Goal: Task Accomplishment & Management: Manage account settings

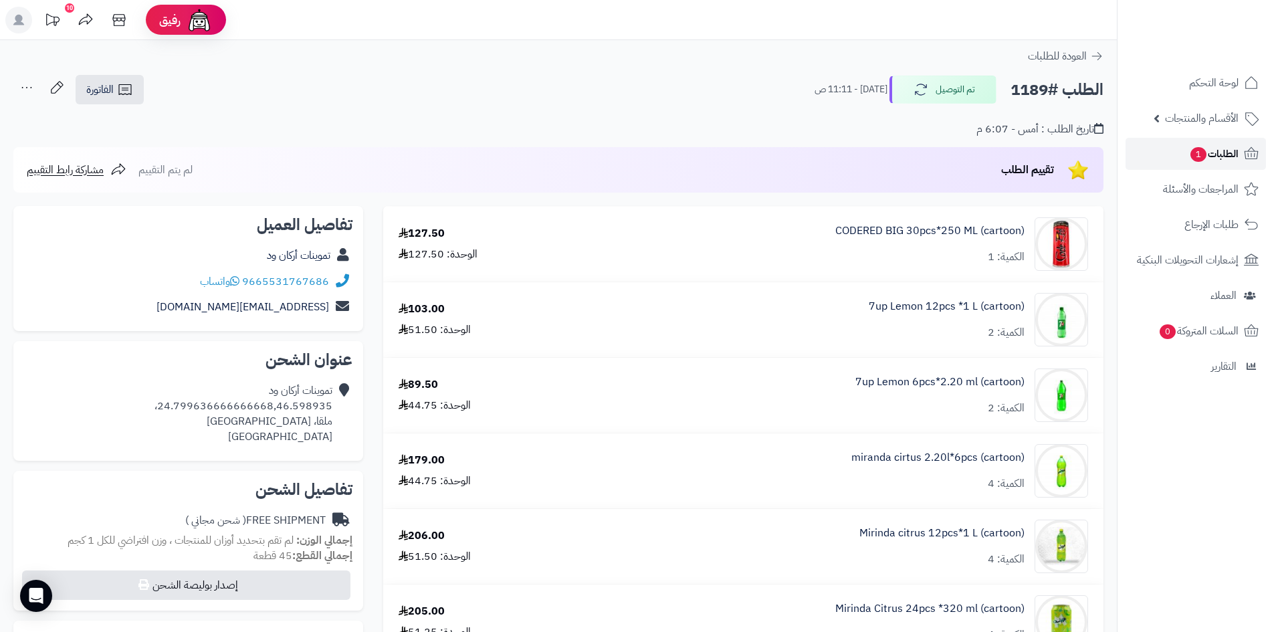
click at [1161, 153] on link "الطلبات 1" at bounding box center [1196, 154] width 140 height 32
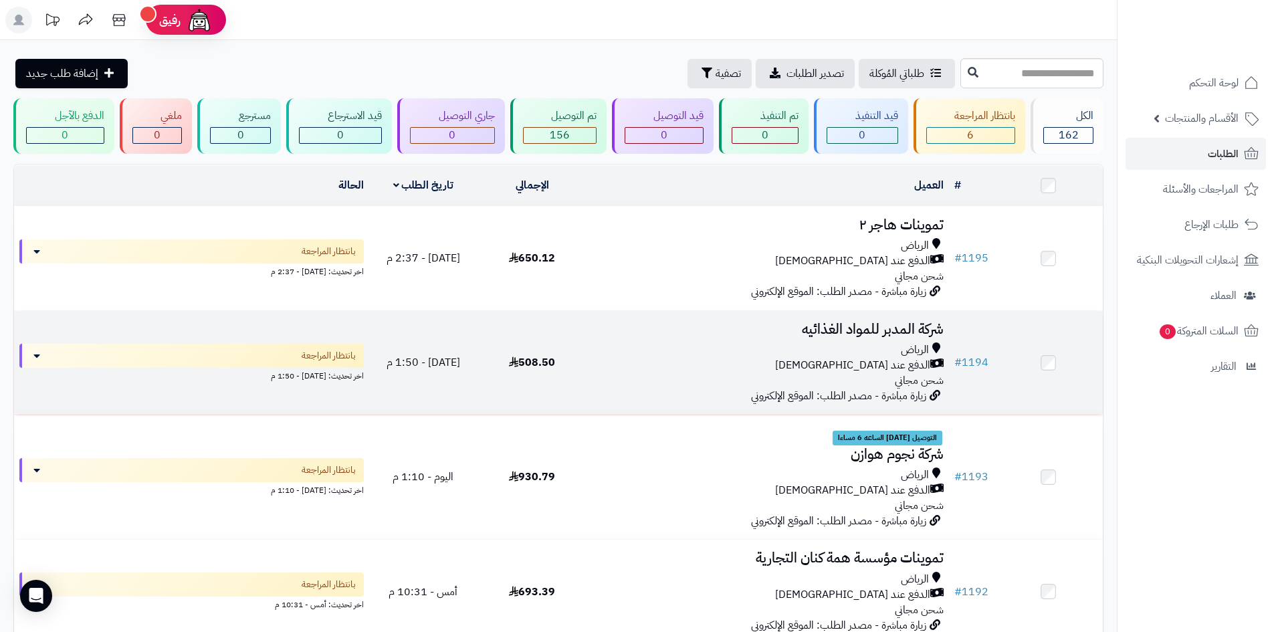
click at [681, 358] on div "الدفع عند [DEMOGRAPHIC_DATA]" at bounding box center [768, 365] width 352 height 15
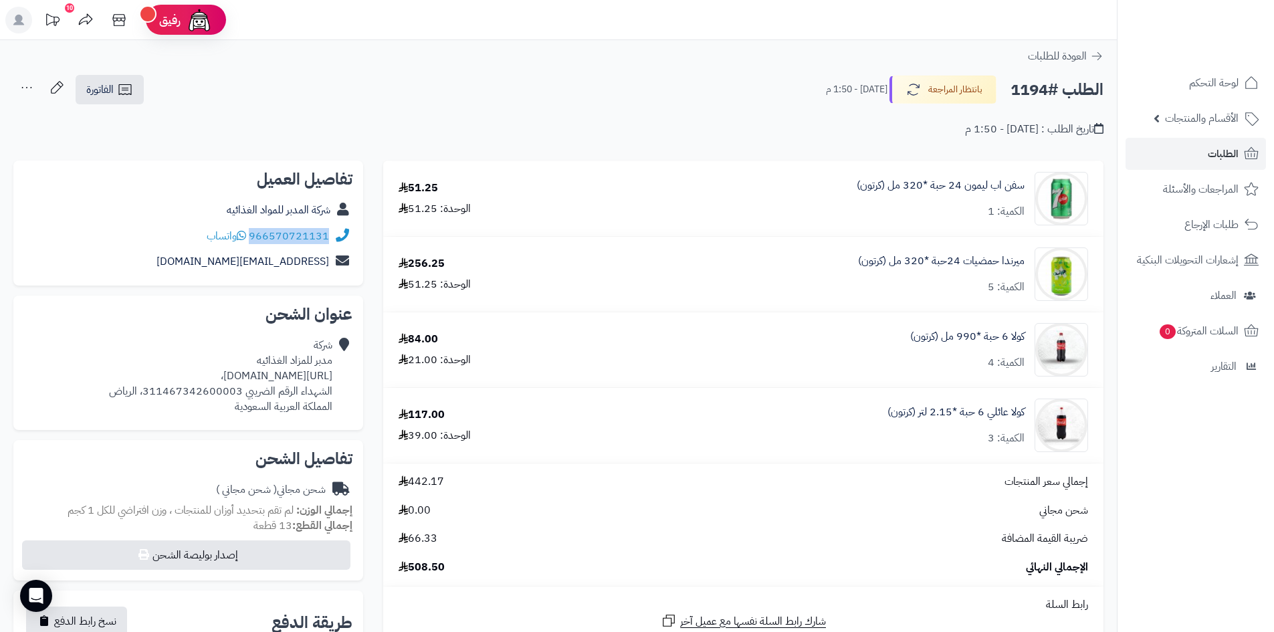
drag, startPoint x: 331, startPoint y: 235, endPoint x: 254, endPoint y: 239, distance: 77.1
click at [254, 239] on div "966570721131 واتساب" at bounding box center [188, 236] width 328 height 26
copy div "966570721131"
drag, startPoint x: 334, startPoint y: 377, endPoint x: 72, endPoint y: 371, distance: 262.9
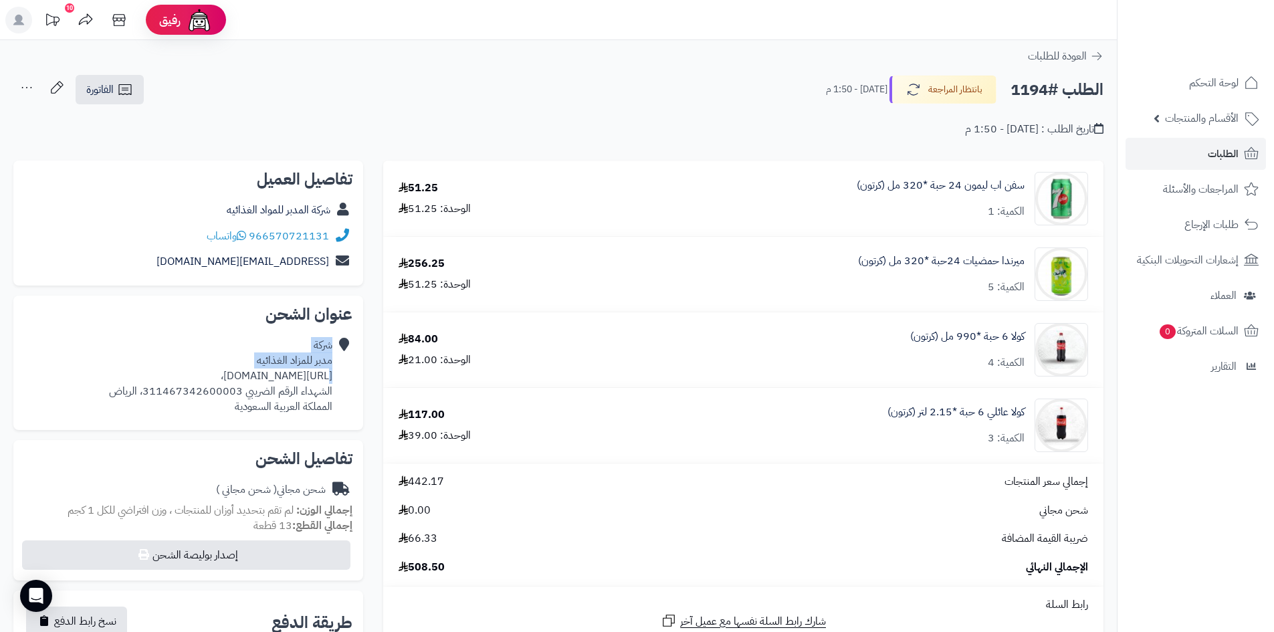
click at [72, 375] on div "شركة مدبر للمزاد الغذائيه https://maps.app.goo.gl/ENEros3ERcJxPR7y6?g_st=ac، ال…" at bounding box center [188, 375] width 328 height 87
click at [71, 320] on h2 "عنوان الشحن" at bounding box center [188, 314] width 328 height 16
drag, startPoint x: 335, startPoint y: 374, endPoint x: 277, endPoint y: 372, distance: 58.2
click at [284, 377] on div "شركة مدبر للمزاد الغذائيه https://maps.app.goo.gl/ENEros3ERcJxPR7y6?g_st=ac، ال…" at bounding box center [188, 375] width 328 height 87
click at [213, 330] on div "عنوان الشحن شركة مدبر للمزاد الغذائيه https://maps.app.goo.gl/ENEros3ERcJxPR7y6…" at bounding box center [188, 363] width 350 height 134
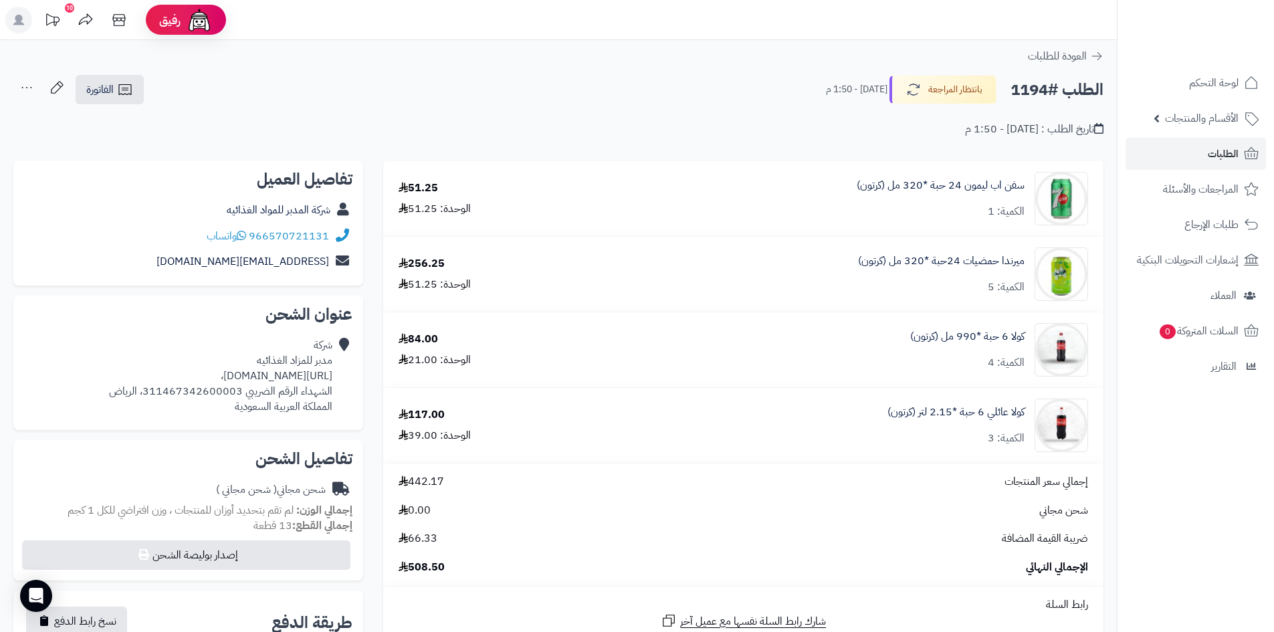
drag, startPoint x: 332, startPoint y: 377, endPoint x: 71, endPoint y: 379, distance: 261.5
click at [109, 379] on div "شركة مدبر للمزاد الغذائيه https://maps.app.goo.gl/ENEros3ERcJxPR7y6?g_st=ac، ال…" at bounding box center [220, 376] width 223 height 76
copy div "https://maps.app.goo.gl/ENEros3ERcJxPR7y6?g_st=ac"
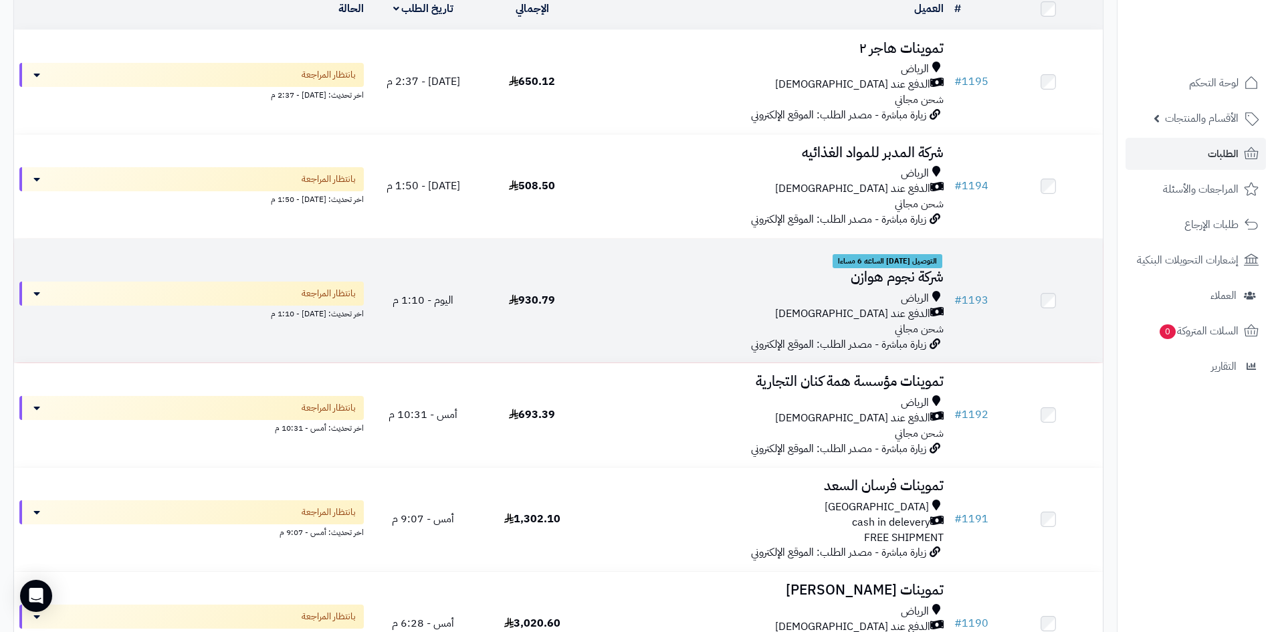
scroll to position [201, 0]
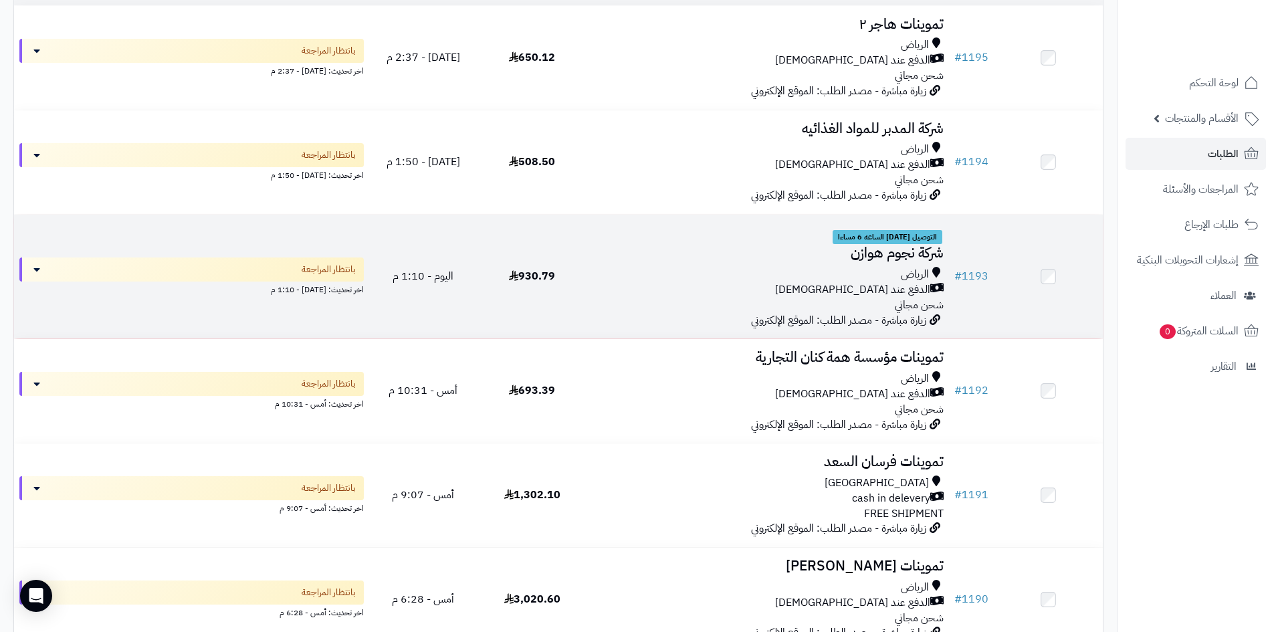
click at [701, 292] on div "الدفع عند [DEMOGRAPHIC_DATA]" at bounding box center [768, 289] width 352 height 15
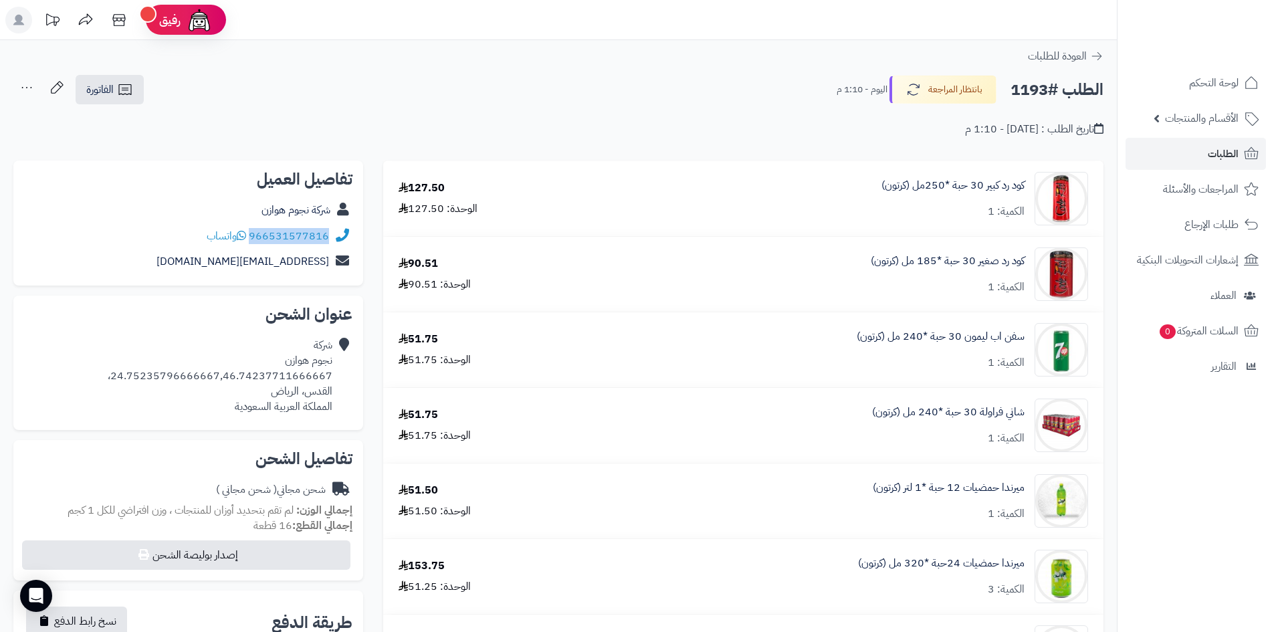
drag, startPoint x: 251, startPoint y: 231, endPoint x: 346, endPoint y: 229, distance: 95.0
click at [346, 229] on div "966531577816 واتساب" at bounding box center [188, 236] width 328 height 26
click at [250, 243] on div "966531577816 واتساب" at bounding box center [268, 236] width 122 height 15
drag, startPoint x: 250, startPoint y: 237, endPoint x: 332, endPoint y: 232, distance: 82.4
click at [332, 232] on div "966531577816 واتساب" at bounding box center [188, 236] width 328 height 26
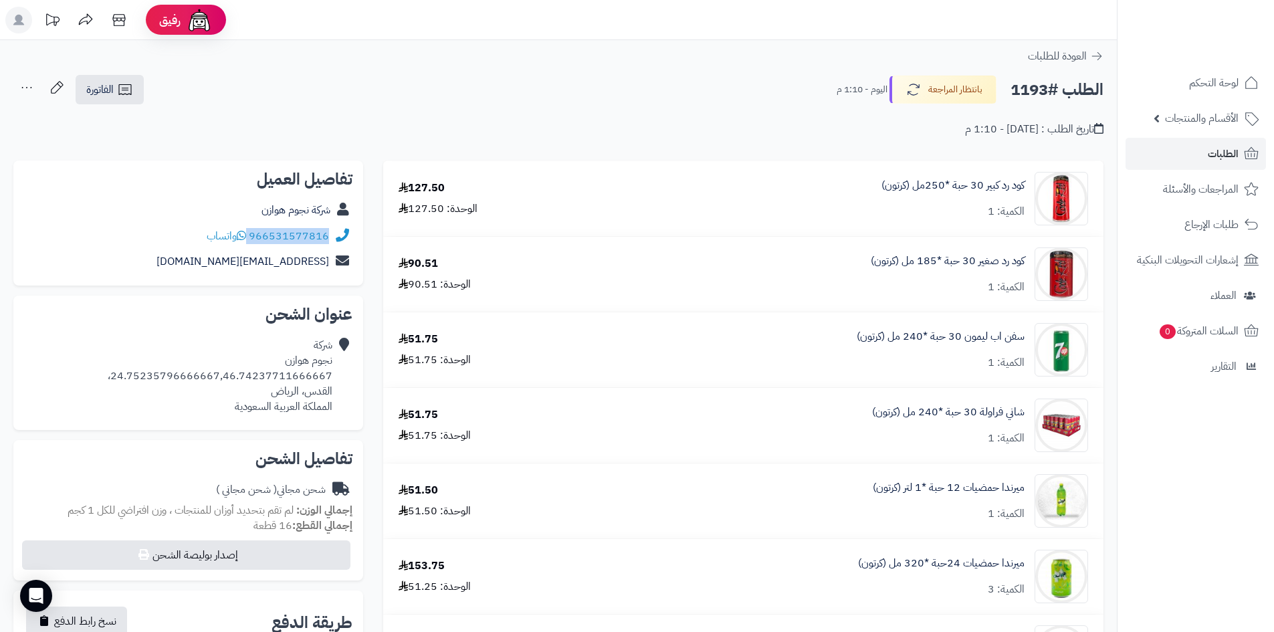
copy div "966531577816"
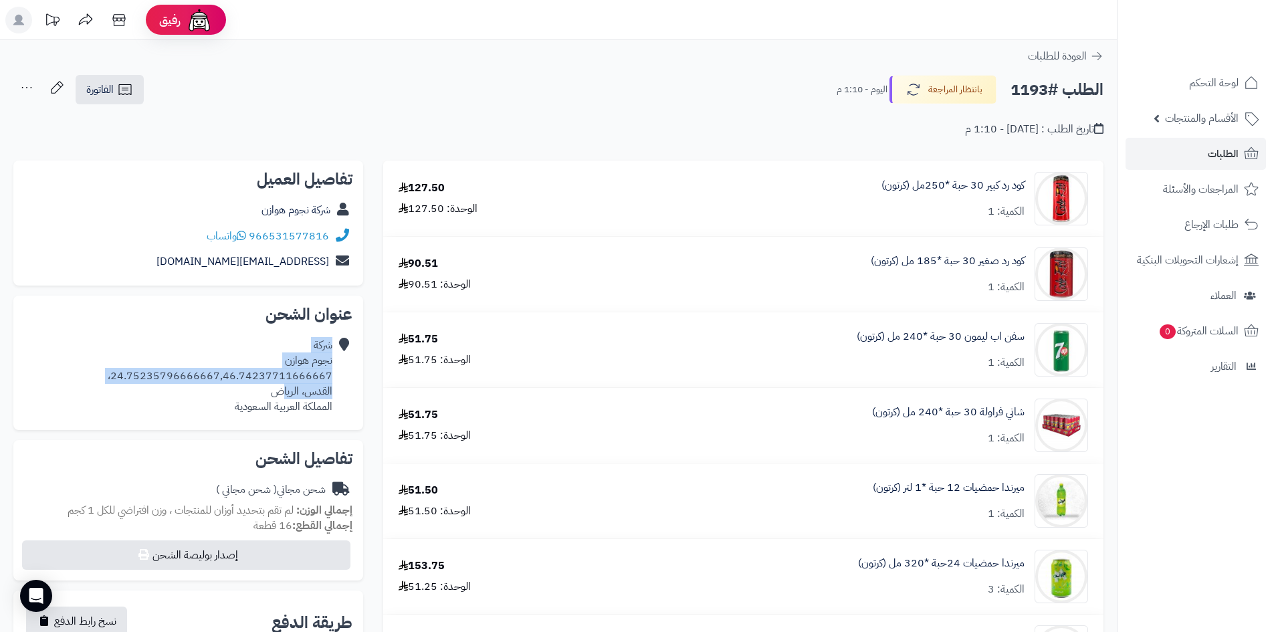
drag, startPoint x: 334, startPoint y: 376, endPoint x: 284, endPoint y: 385, distance: 51.0
click at [284, 385] on div "شركة نجوم هوازن 24.75235796666667,46.74237711666667، القدس، الرياض المملكة العر…" at bounding box center [188, 375] width 328 height 87
drag, startPoint x: 400, startPoint y: 131, endPoint x: 395, endPoint y: 156, distance: 26.0
click at [400, 131] on div "تاريخ الطلب : اليوم - 1:10 م" at bounding box center [558, 121] width 1090 height 31
drag, startPoint x: 330, startPoint y: 376, endPoint x: 120, endPoint y: 376, distance: 210.0
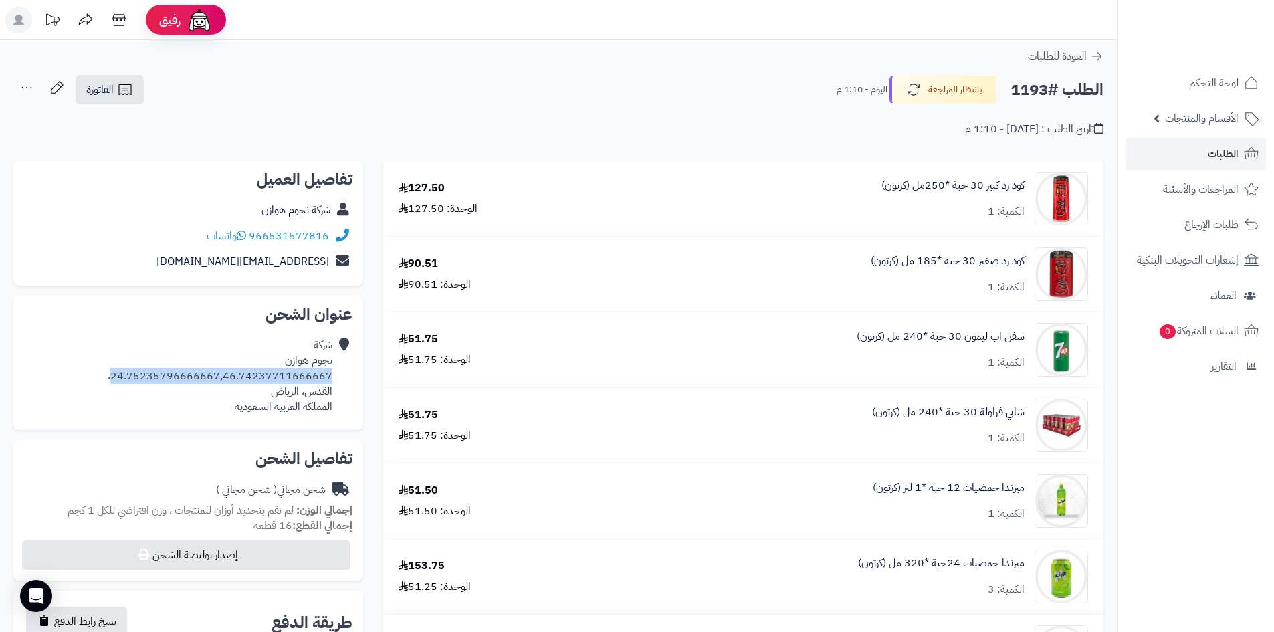
click at [120, 376] on div "شركة نجوم هوازن 24.75235796666667,46.74237711666667، القدس، الرياض المملكة العر…" at bounding box center [220, 376] width 225 height 76
click at [465, 128] on div "تاريخ الطلب : اليوم - 1:10 م" at bounding box center [558, 121] width 1090 height 31
drag, startPoint x: 331, startPoint y: 377, endPoint x: 120, endPoint y: 371, distance: 211.4
click at [120, 371] on div "شركة نجوم هوازن 24.75235796666667,46.74237711666667، القدس، الرياض المملكة العر…" at bounding box center [220, 376] width 225 height 76
copy div "24.75235796666667,46.74237711666667"
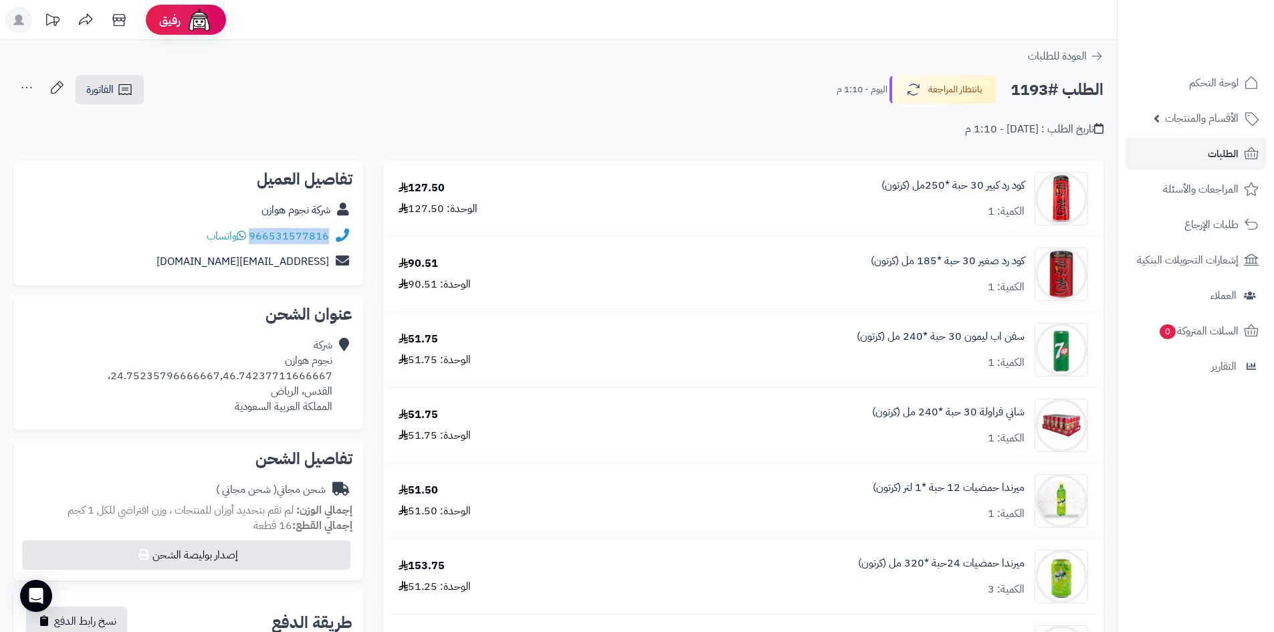
drag, startPoint x: 330, startPoint y: 235, endPoint x: 255, endPoint y: 237, distance: 74.9
click at [255, 237] on div "966531577816 واتساب" at bounding box center [188, 236] width 328 height 26
copy link "966531577816"
drag, startPoint x: 333, startPoint y: 379, endPoint x: 120, endPoint y: 371, distance: 212.8
click at [120, 371] on div "شركة نجوم هوازن 24.75235796666667,46.74237711666667، القدس، الرياض المملكة العر…" at bounding box center [188, 375] width 328 height 87
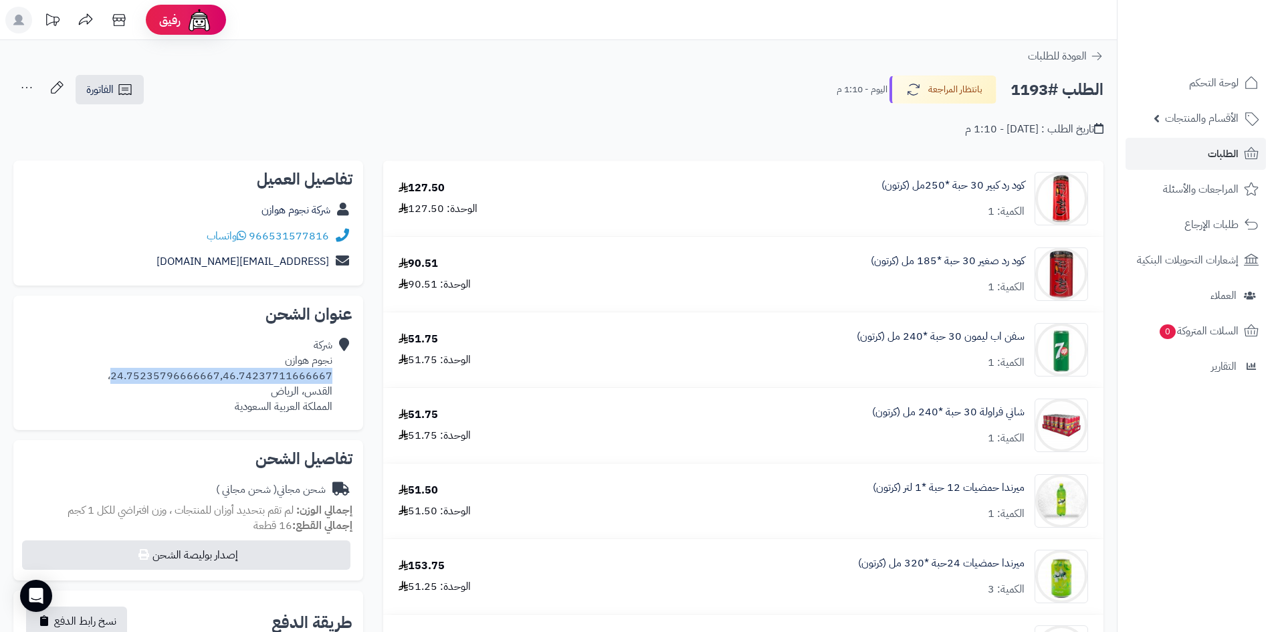
copy div "24.75235796666667,46.74237711666667"
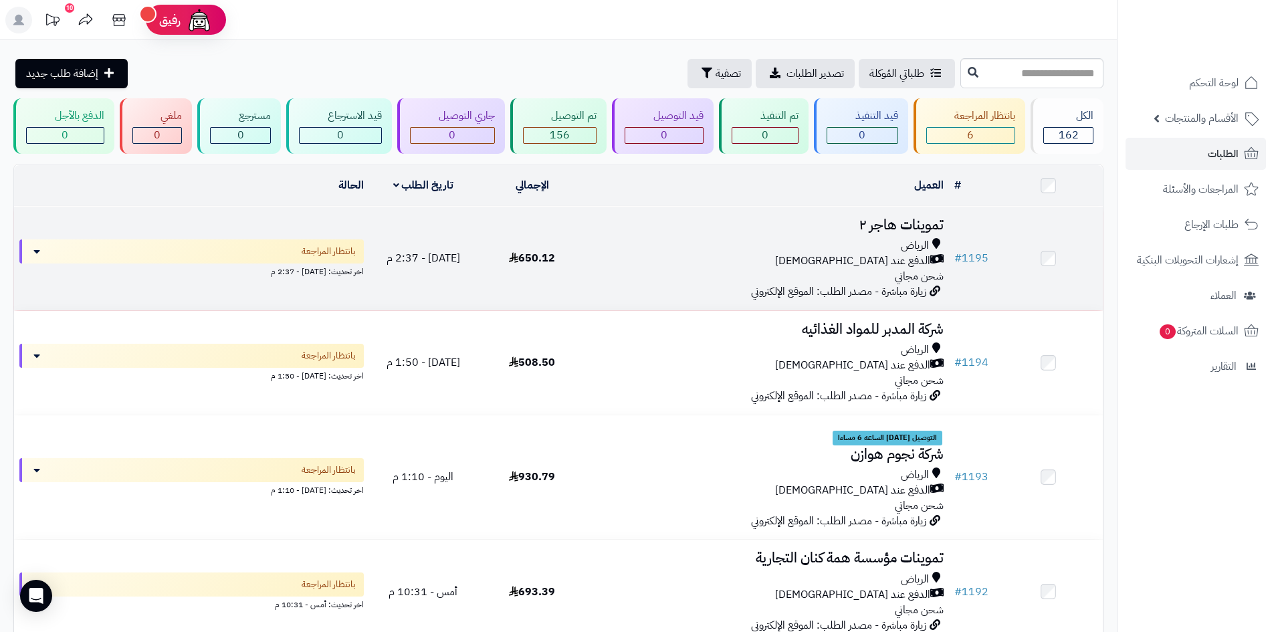
click at [794, 232] on td "تموينات هاجر ٢ الرياض الدفع عند الاستلام شحن مجاني زيارة مباشرة - مصدر الطلب: ا…" at bounding box center [768, 259] width 362 height 104
click at [596, 255] on div "الدفع عند [DEMOGRAPHIC_DATA]" at bounding box center [768, 260] width 352 height 15
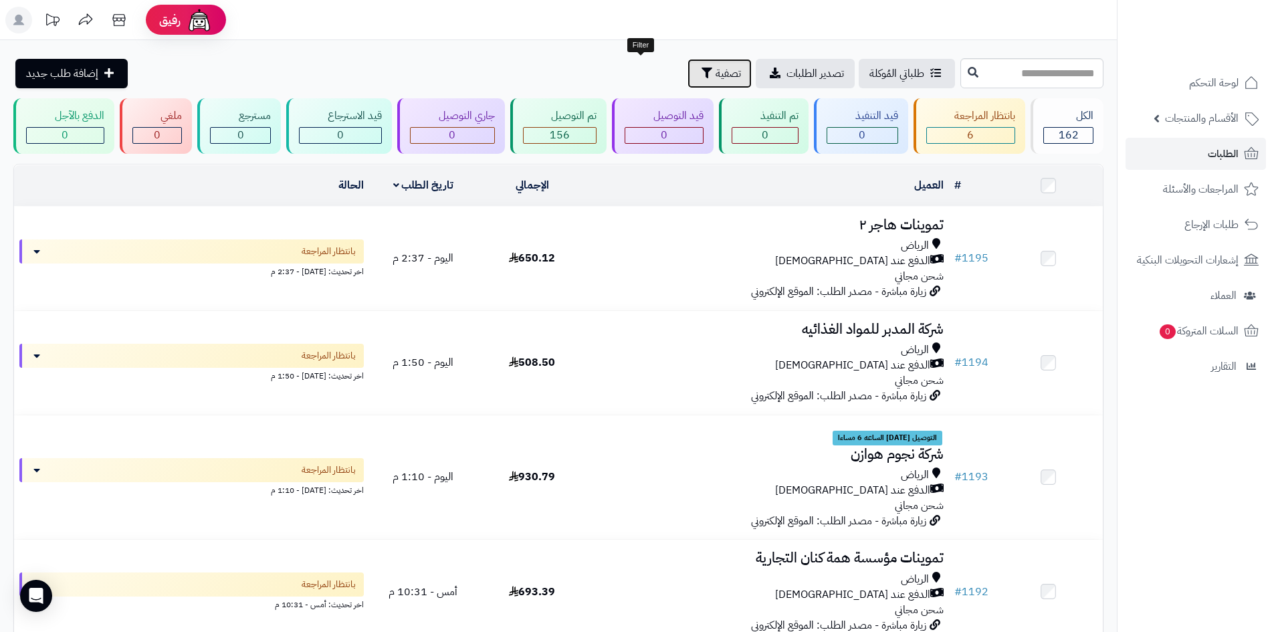
drag, startPoint x: 648, startPoint y: 82, endPoint x: 605, endPoint y: 104, distance: 49.1
click at [688, 82] on button "تصفية" at bounding box center [720, 73] width 64 height 29
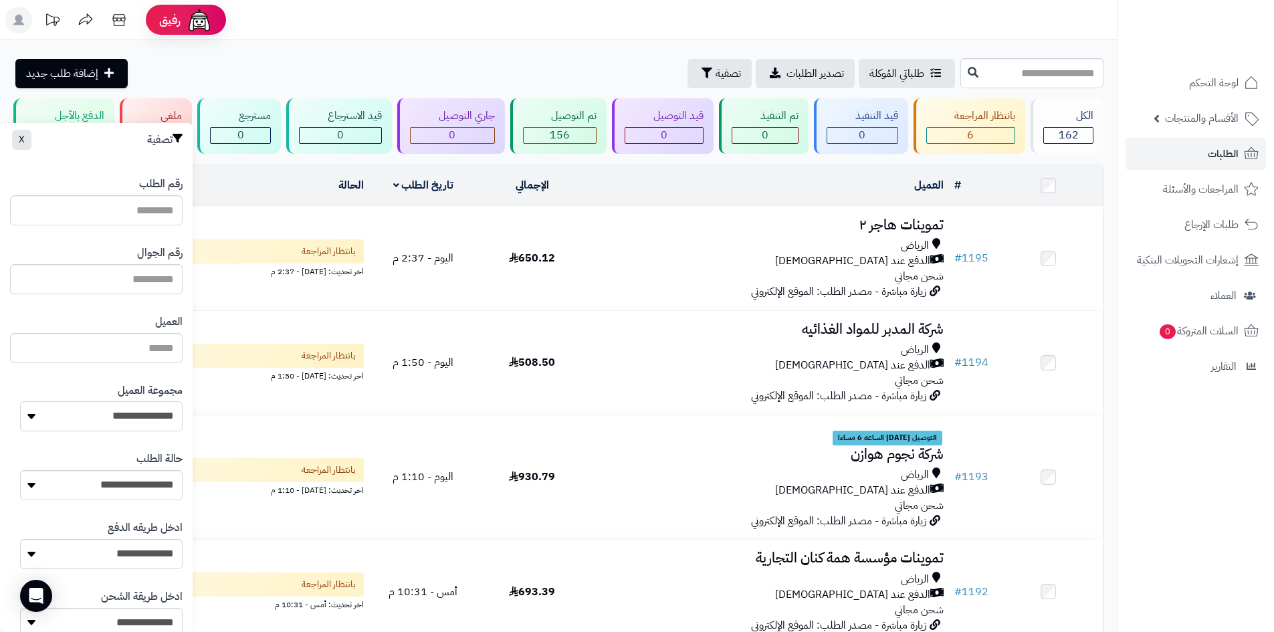
click at [157, 406] on select "**********" at bounding box center [101, 416] width 163 height 30
select select "*"
click at [20, 401] on select "**********" at bounding box center [101, 416] width 163 height 30
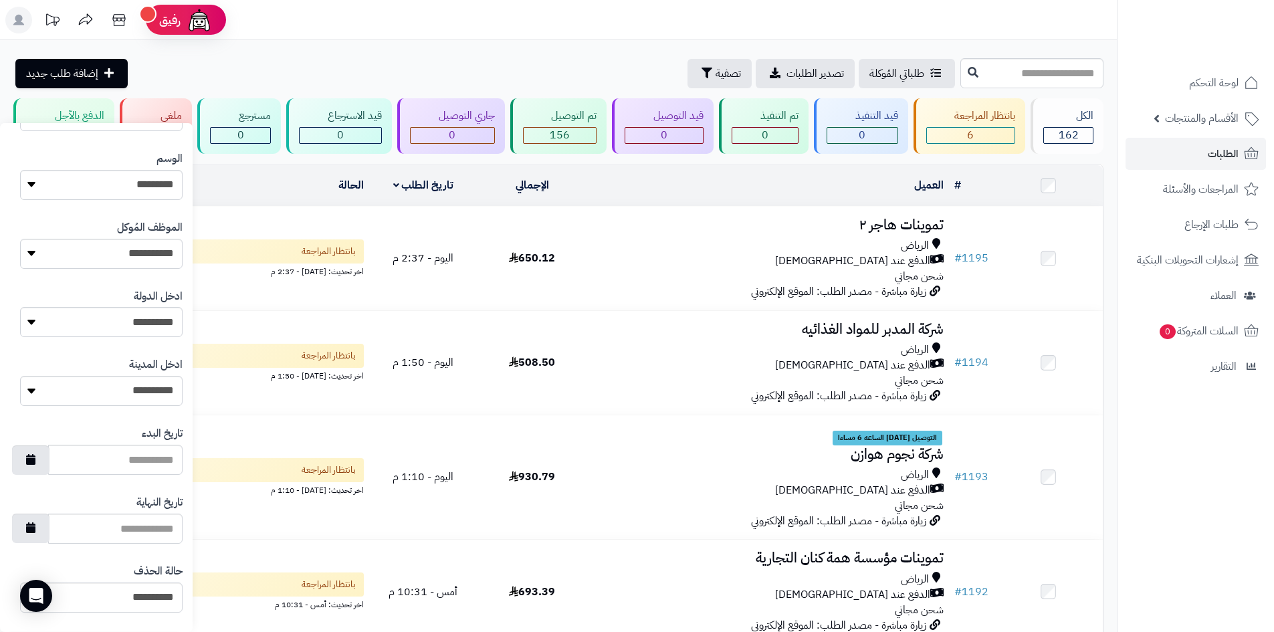
scroll to position [568, 0]
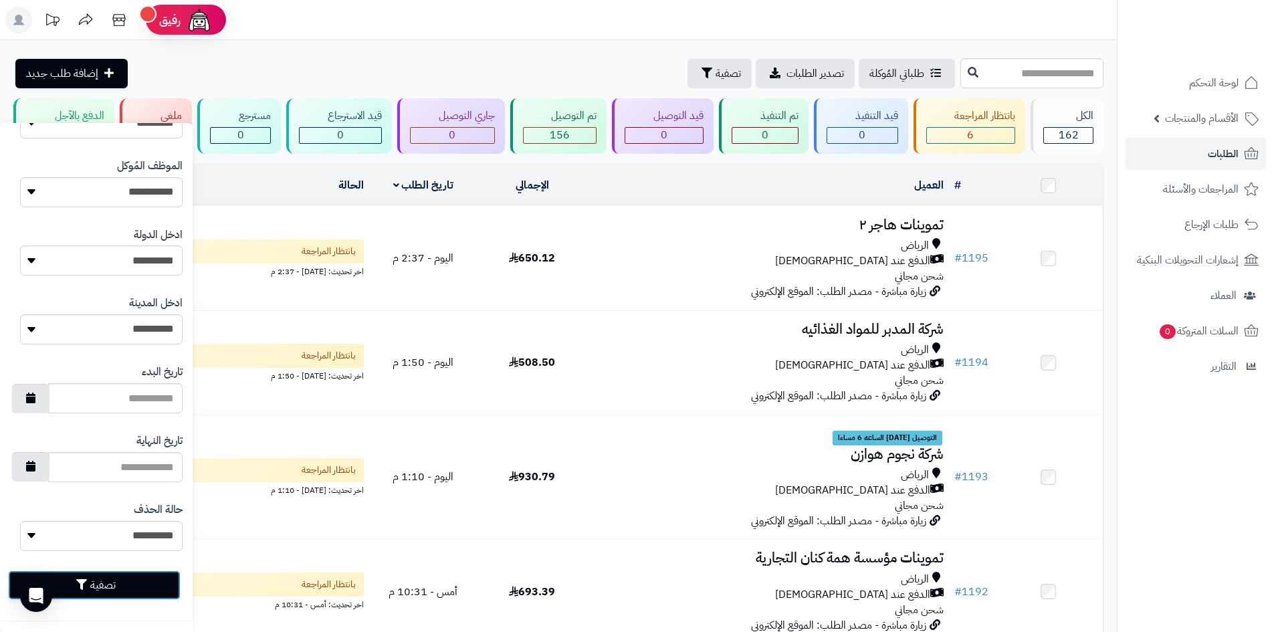
click at [161, 580] on button "تصفية" at bounding box center [94, 584] width 173 height 29
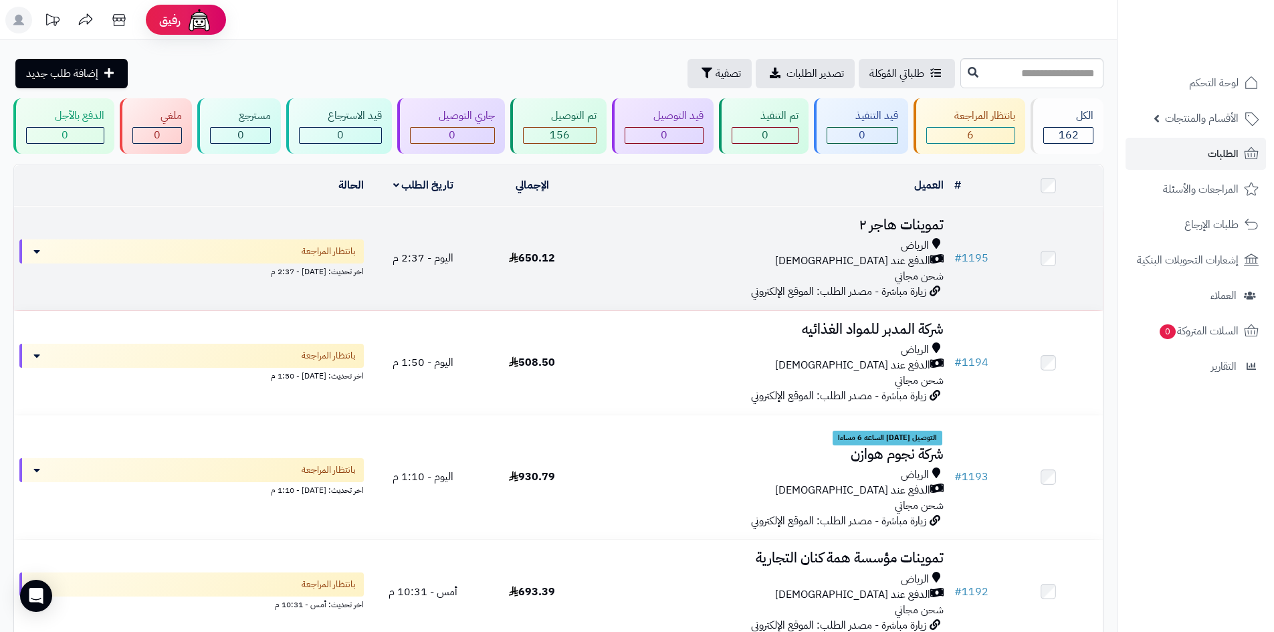
click at [625, 298] on td "تموينات هاجر ٢ الرياض الدفع عند الاستلام شحن مجاني زيارة مباشرة - مصدر الطلب: ا…" at bounding box center [768, 259] width 362 height 104
click at [637, 253] on div "الدفع عند [DEMOGRAPHIC_DATA]" at bounding box center [768, 260] width 352 height 15
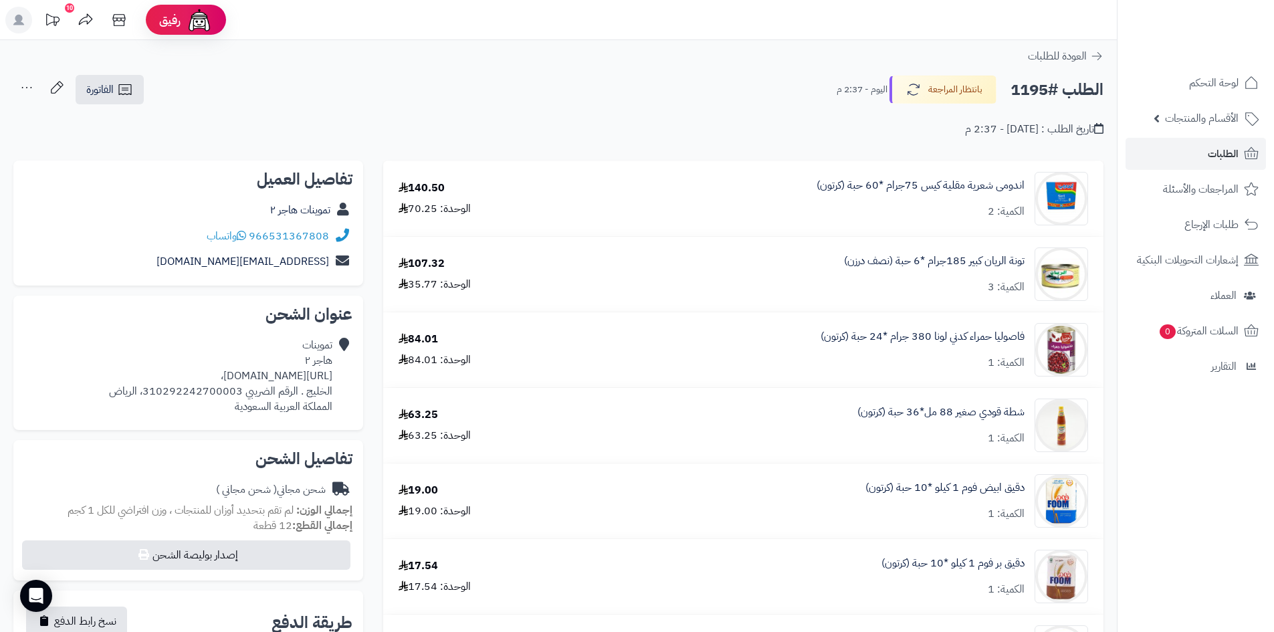
drag, startPoint x: 336, startPoint y: 373, endPoint x: 288, endPoint y: 377, distance: 47.7
click at [288, 377] on div "تموينات هاجر ٢ https://maps.app.goo.gl/KVHDi8WZbyLfgVek9?g_st=ac، الخليج . الرق…" at bounding box center [188, 375] width 328 height 87
click at [316, 371] on div "تموينات هاجر ٢ https://maps.app.goo.gl/KVHDi8WZbyLfgVek9?g_st=ac، الخليج . الرق…" at bounding box center [220, 376] width 223 height 76
drag, startPoint x: 331, startPoint y: 375, endPoint x: 69, endPoint y: 376, distance: 262.2
click at [109, 376] on div "تموينات هاجر ٢ https://maps.app.goo.gl/KVHDi8WZbyLfgVek9?g_st=ac، الخليج . الرق…" at bounding box center [220, 376] width 223 height 76
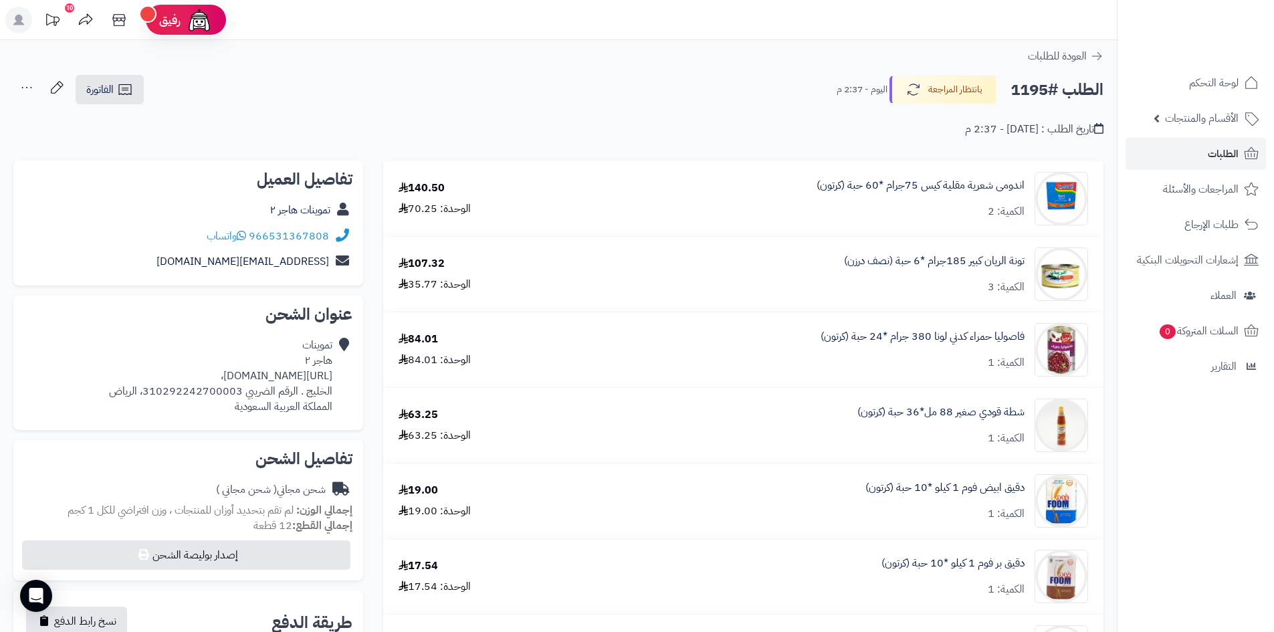
copy div "https://maps.app.goo.gl/KVHDi8WZbyLfgVek9?g_st=ac"
drag, startPoint x: 330, startPoint y: 235, endPoint x: 254, endPoint y: 236, distance: 75.6
click at [254, 236] on div "966531367808 واتساب" at bounding box center [188, 236] width 328 height 26
copy link "966531367808"
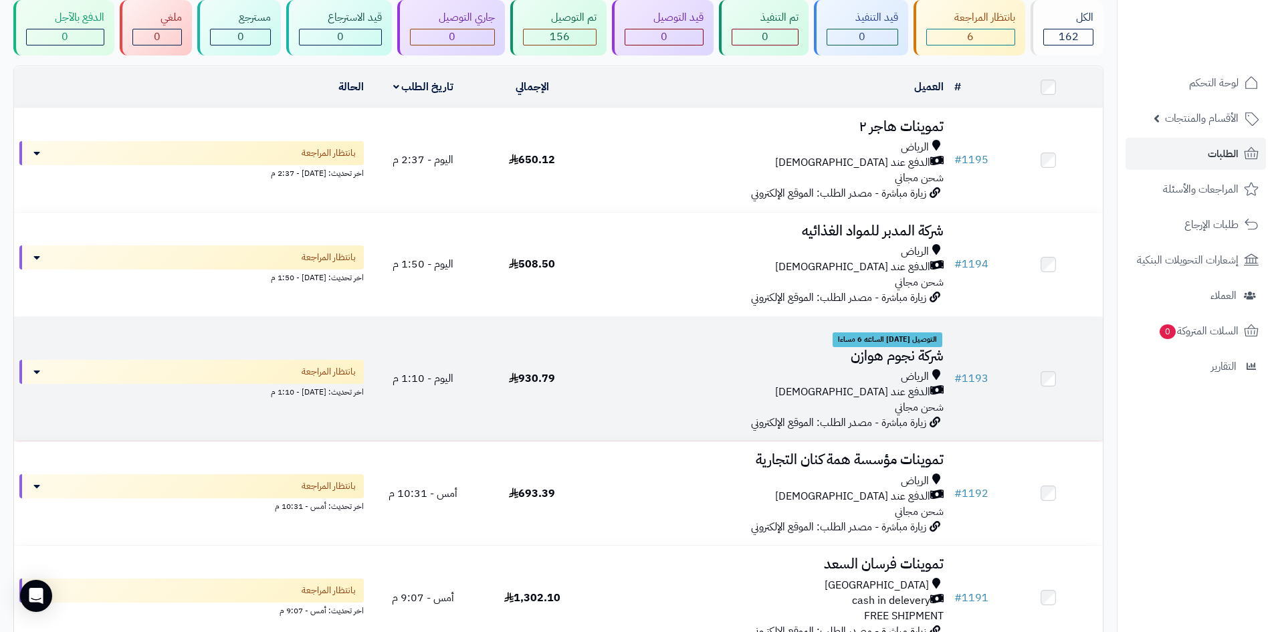
scroll to position [134, 0]
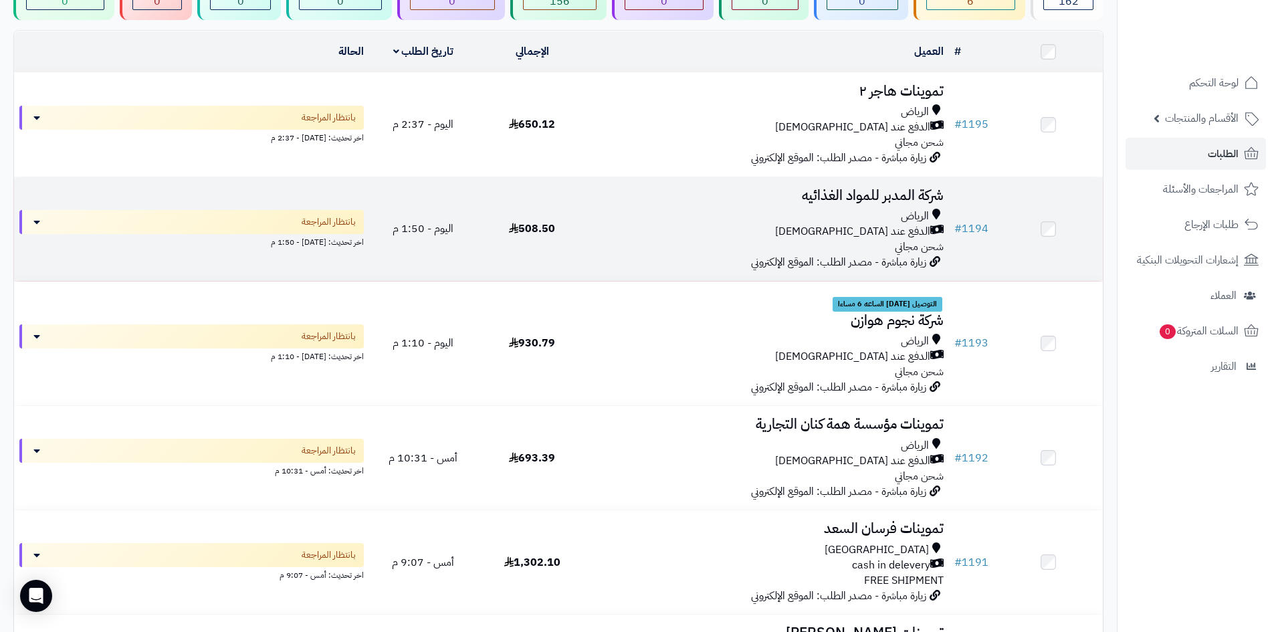
click at [648, 240] on div "[PERSON_NAME] عند الاستلام شحن مجاني" at bounding box center [768, 232] width 352 height 46
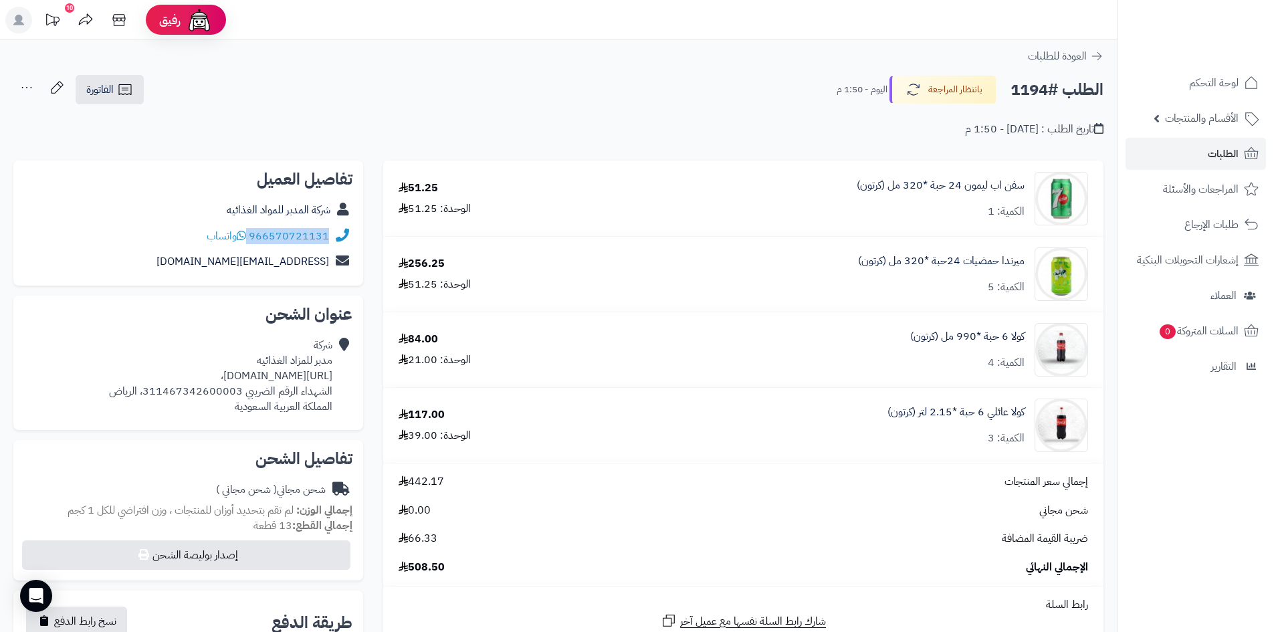
drag, startPoint x: 331, startPoint y: 234, endPoint x: 245, endPoint y: 229, distance: 86.4
click at [245, 229] on div "966570721131 واتساب" at bounding box center [188, 236] width 328 height 26
copy div "966570721131"
drag, startPoint x: 332, startPoint y: 376, endPoint x: 70, endPoint y: 377, distance: 262.8
click at [109, 377] on div "شركة مدبر للمزاد الغذائيه [URL][DOMAIN_NAME]، الشهداء الرقم الضريبي 31146734260…" at bounding box center [220, 376] width 223 height 76
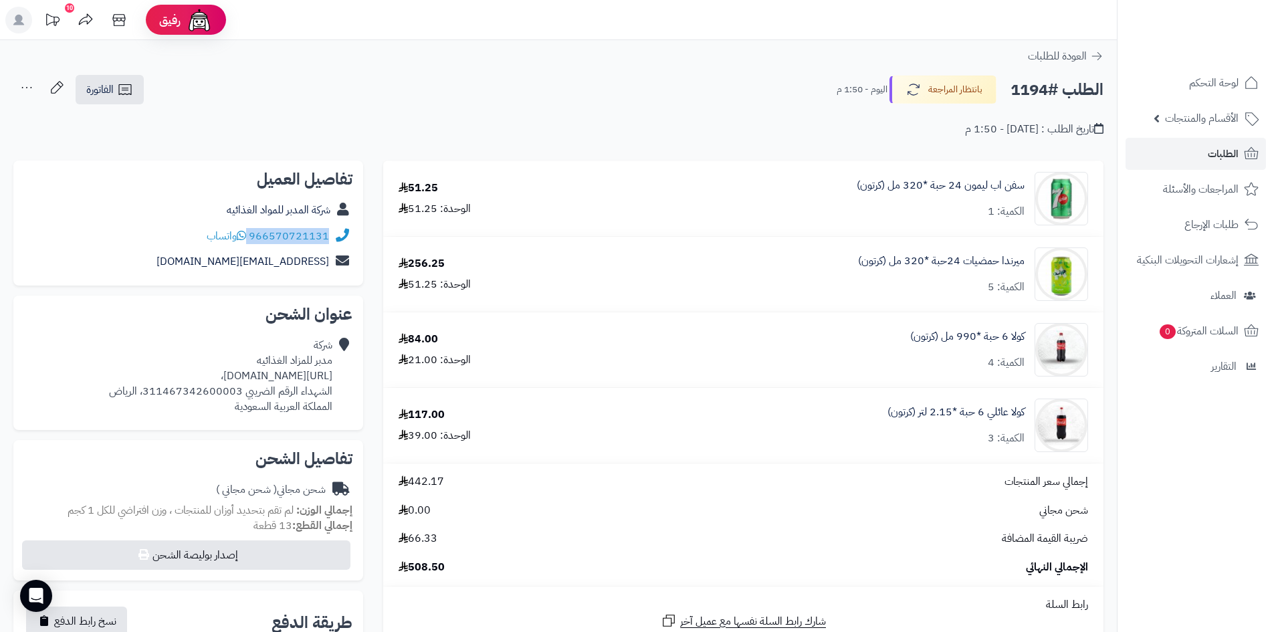
copy div "[URL][DOMAIN_NAME]"
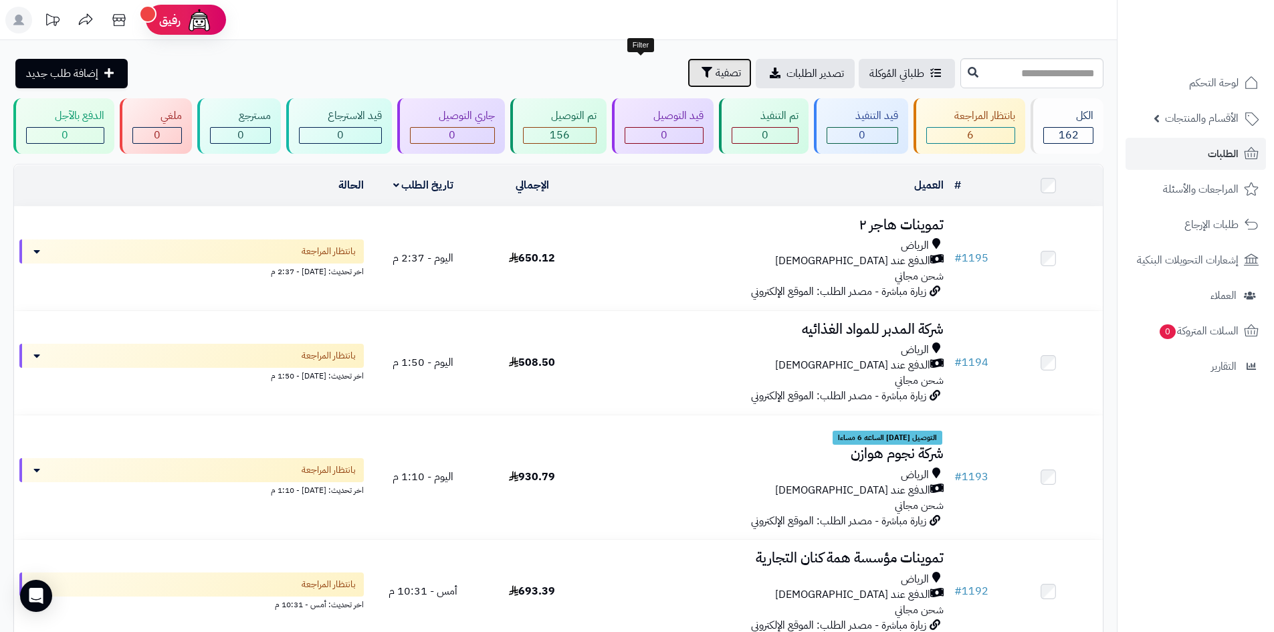
click at [716, 76] on span "تصفية" at bounding box center [728, 73] width 25 height 16
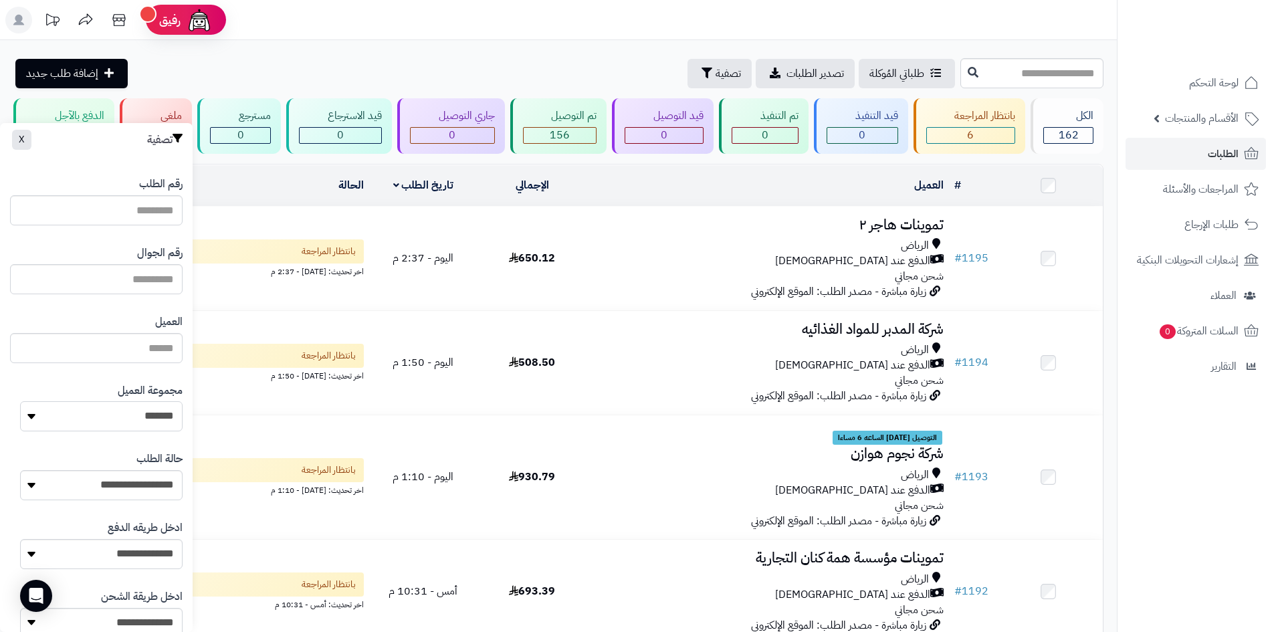
click at [145, 414] on select "**********" at bounding box center [101, 416] width 163 height 30
select select "*"
click at [20, 401] on select "**********" at bounding box center [101, 416] width 163 height 30
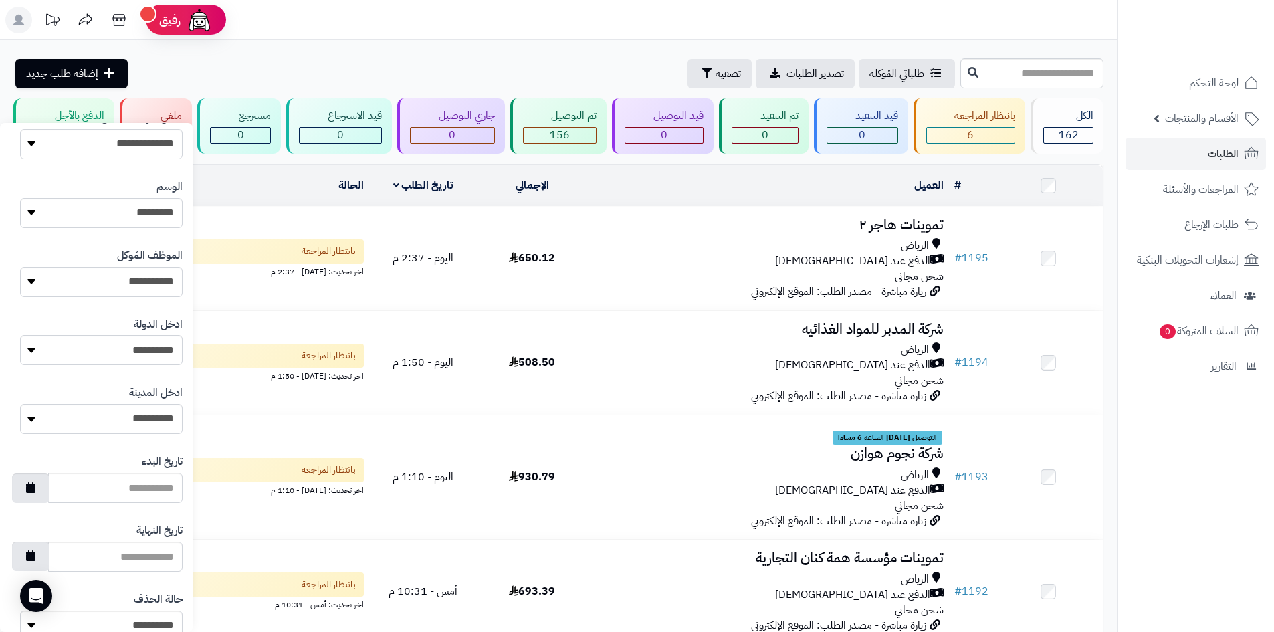
scroll to position [568, 0]
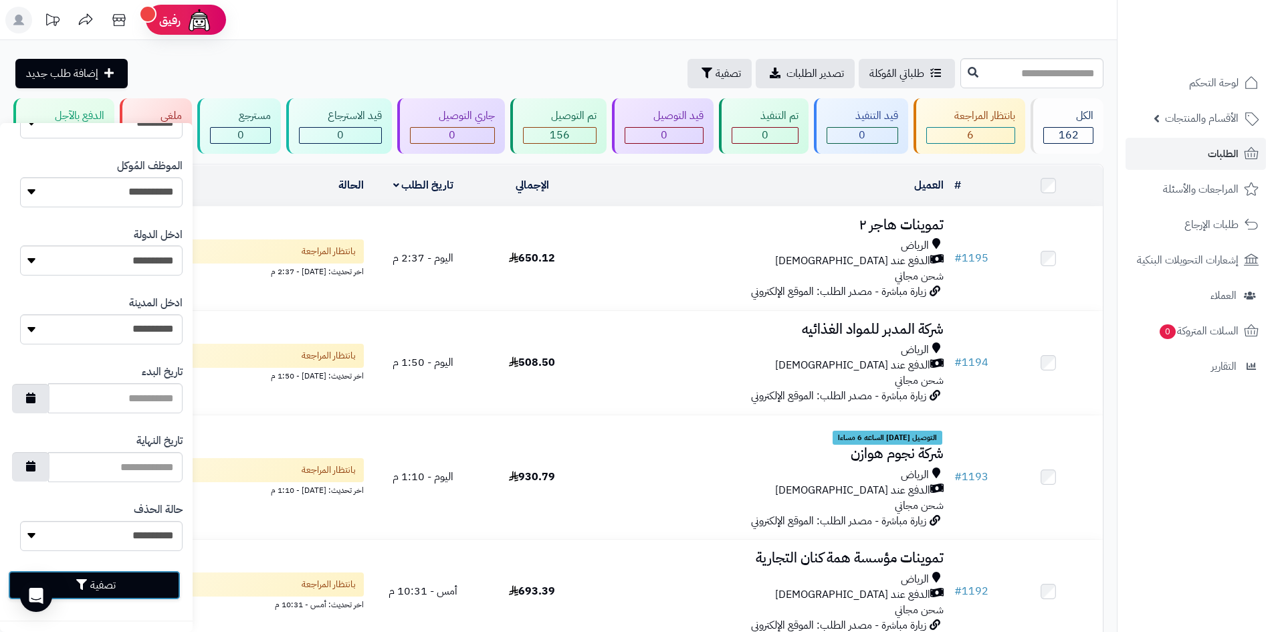
click at [159, 583] on button "تصفية" at bounding box center [94, 584] width 173 height 29
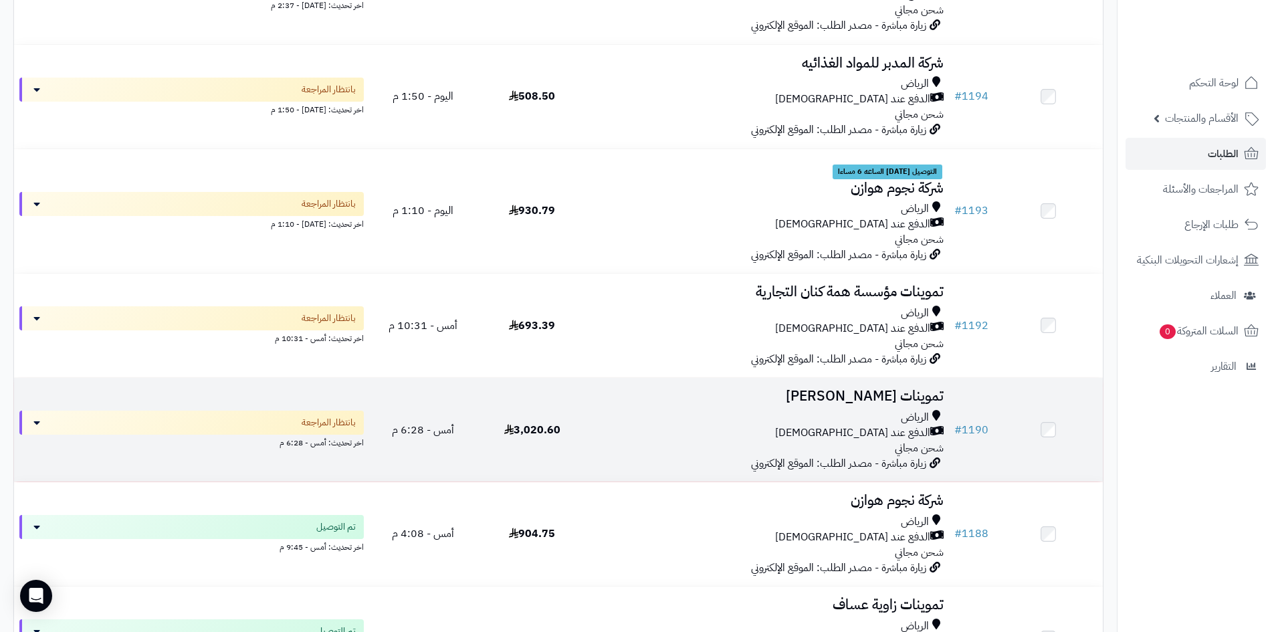
scroll to position [268, 0]
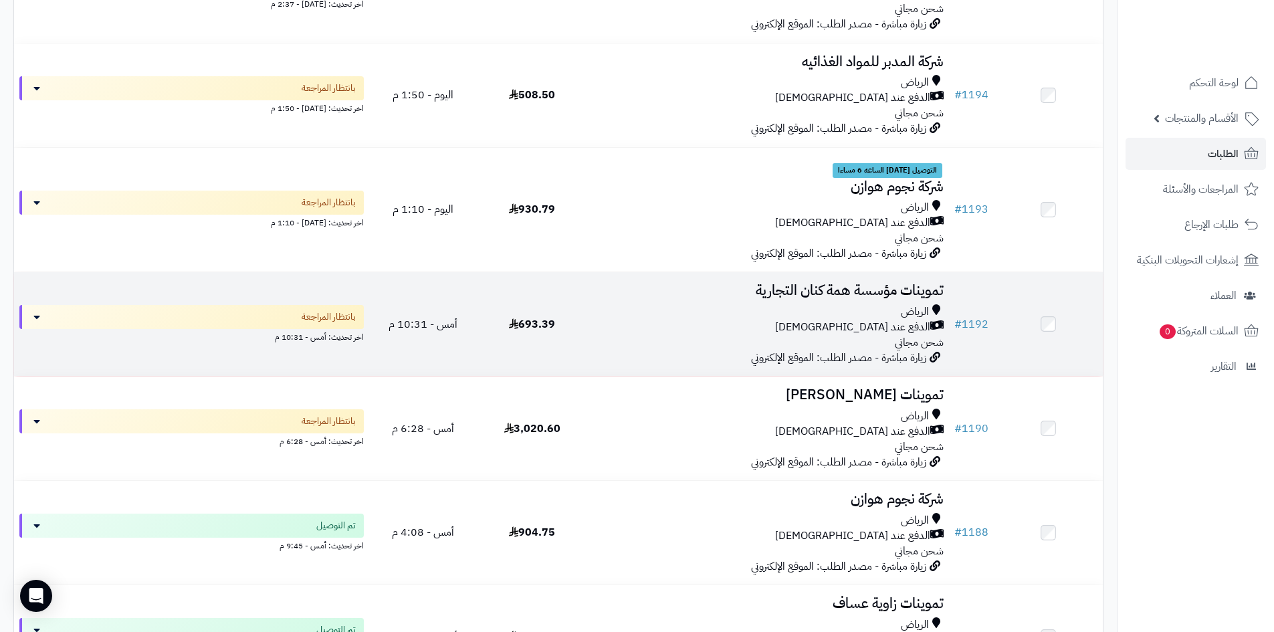
click at [696, 316] on div "الرياض" at bounding box center [768, 311] width 352 height 15
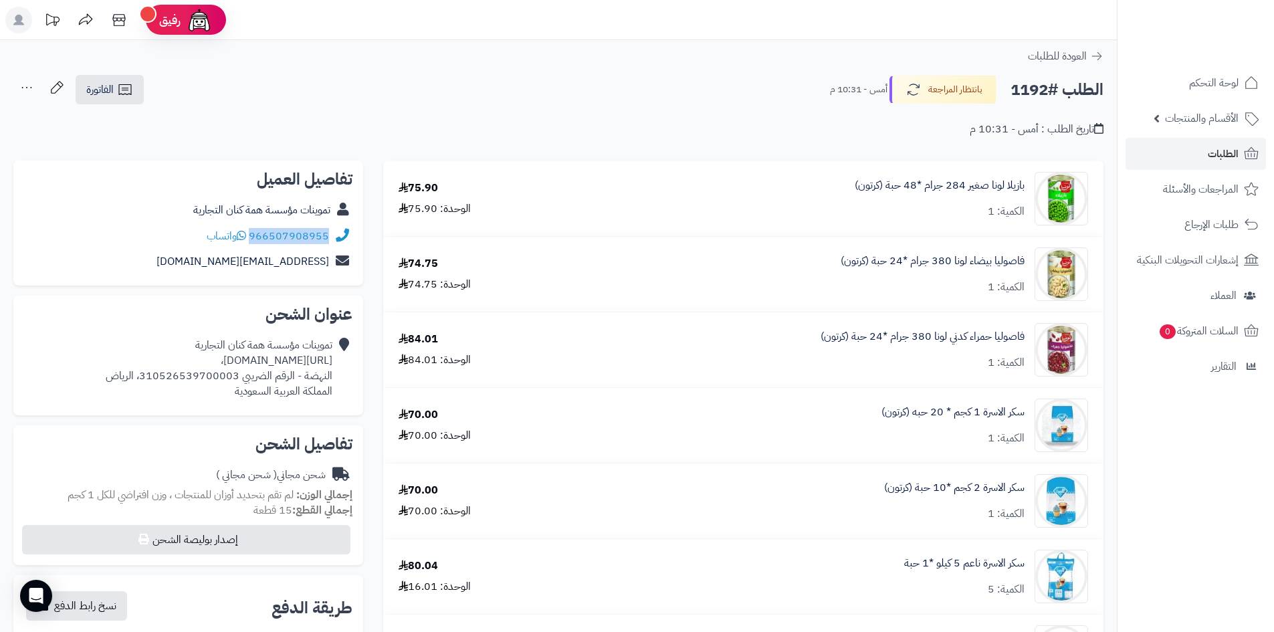
drag, startPoint x: 330, startPoint y: 232, endPoint x: 253, endPoint y: 229, distance: 76.3
click at [253, 229] on div "966507908955 واتساب" at bounding box center [188, 236] width 328 height 26
copy link "966507908955"
drag, startPoint x: 332, startPoint y: 364, endPoint x: 75, endPoint y: 356, distance: 257.6
click at [106, 356] on div "تموينات مؤسسة همة كنان التجارية https://maps.app.goo.gl/gwdx3zjXFjvtsZHs6?g_st=…" at bounding box center [219, 368] width 227 height 61
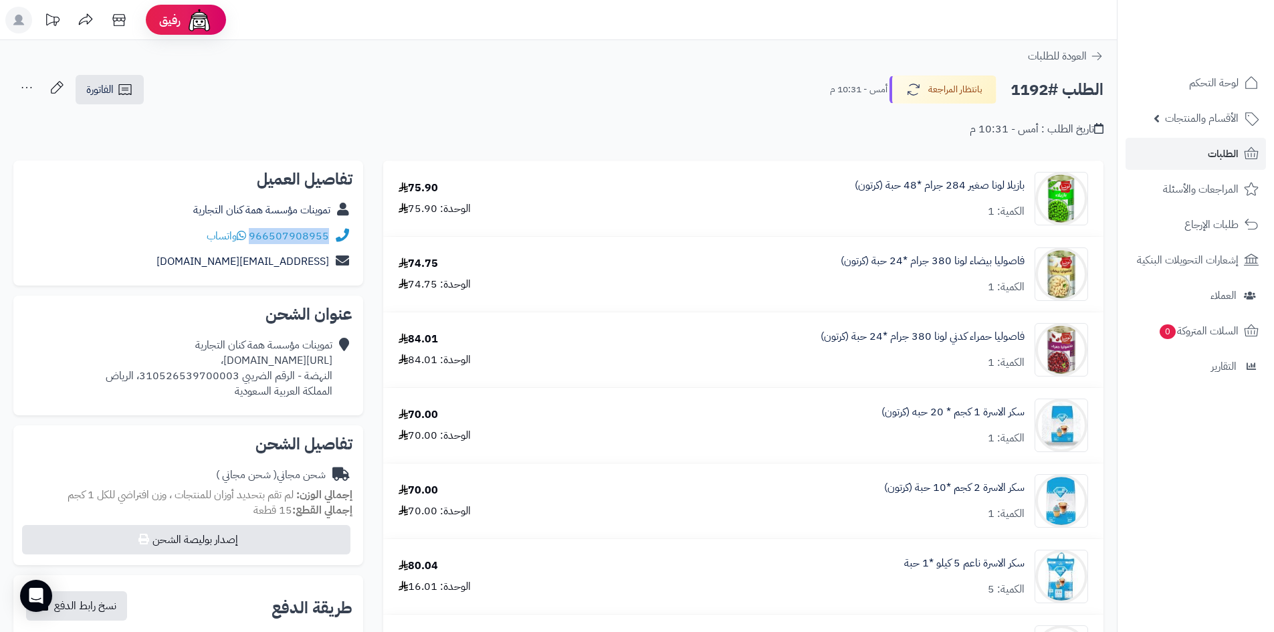
copy div "https://maps.app.goo.gl/gwdx3zjXFjvtsZHs6?g_st=aw"
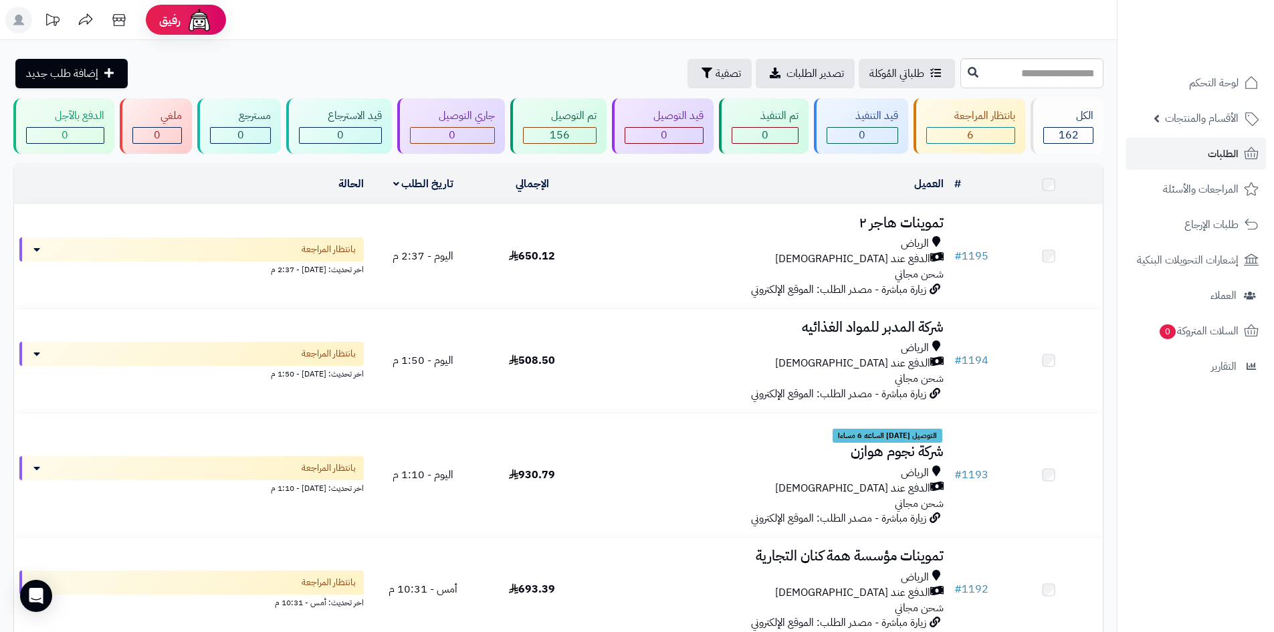
scroll to position [268, 0]
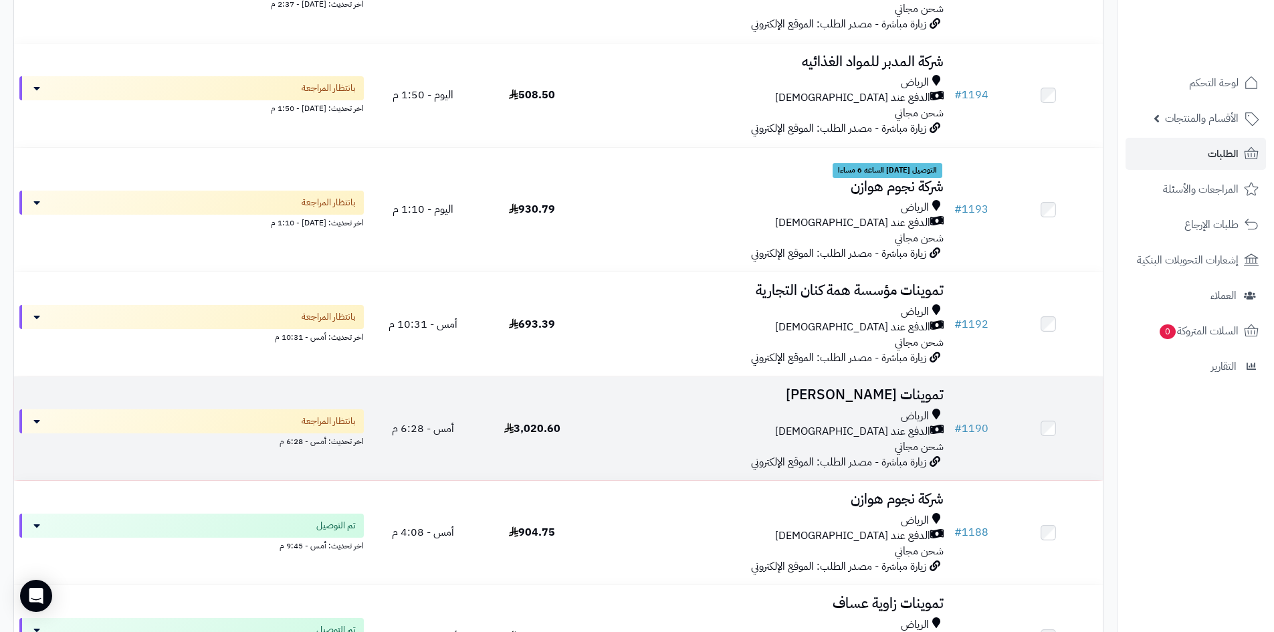
click at [688, 441] on div "[PERSON_NAME] عند الاستلام شحن مجاني" at bounding box center [768, 432] width 352 height 46
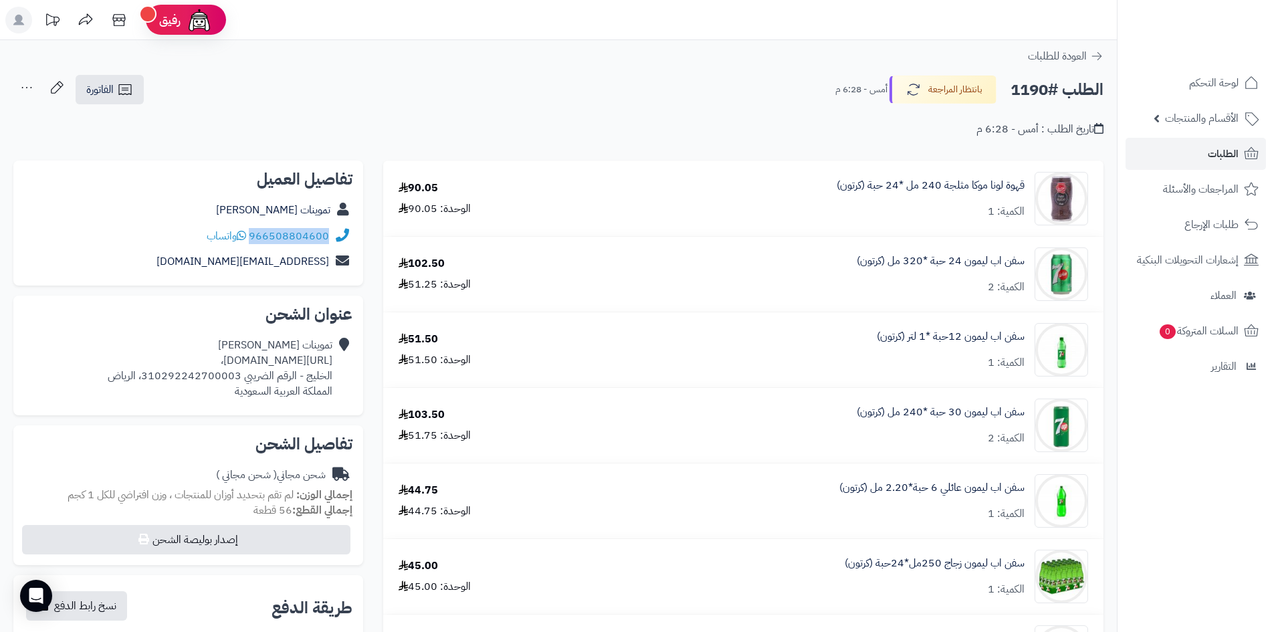
drag, startPoint x: 330, startPoint y: 235, endPoint x: 252, endPoint y: 231, distance: 78.3
click at [252, 231] on div "966508804600 واتساب" at bounding box center [188, 236] width 328 height 26
copy link "966508804600"
drag, startPoint x: 335, startPoint y: 358, endPoint x: 306, endPoint y: 361, distance: 29.5
click at [306, 361] on div "تموينات [PERSON_NAME] [URL][DOMAIN_NAME]، الخليج - الرقم الضريبي 31029224270000…" at bounding box center [188, 368] width 328 height 72
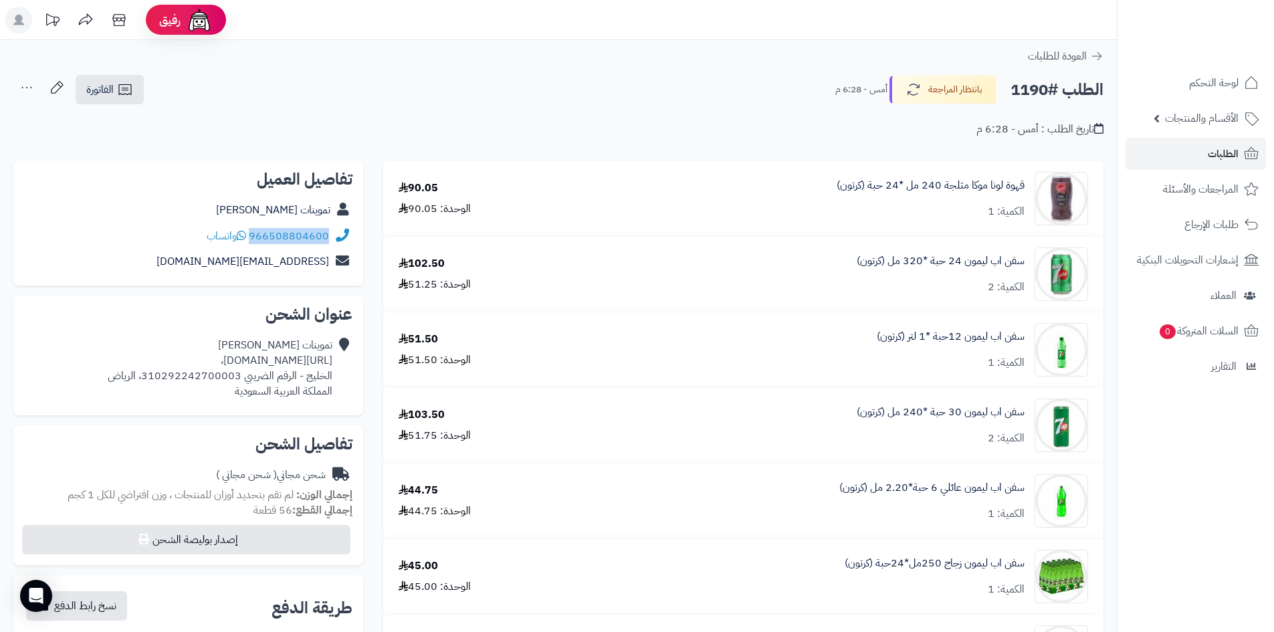
click at [338, 357] on icon at bounding box center [342, 368] width 13 height 61
drag, startPoint x: 332, startPoint y: 362, endPoint x: 68, endPoint y: 359, distance: 264.2
click at [108, 359] on div "تموينات [PERSON_NAME] [URL][DOMAIN_NAME]، الخليج - الرقم الضريبي 31029224270000…" at bounding box center [220, 368] width 225 height 61
copy div "[URL][DOMAIN_NAME]"
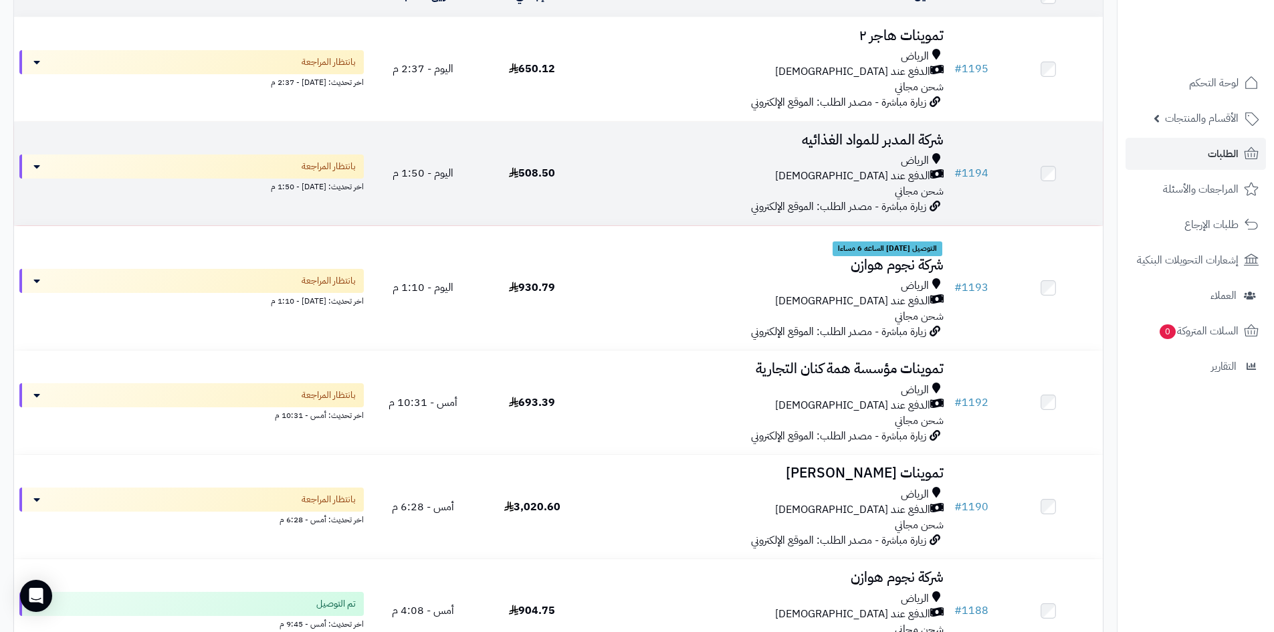
scroll to position [67, 0]
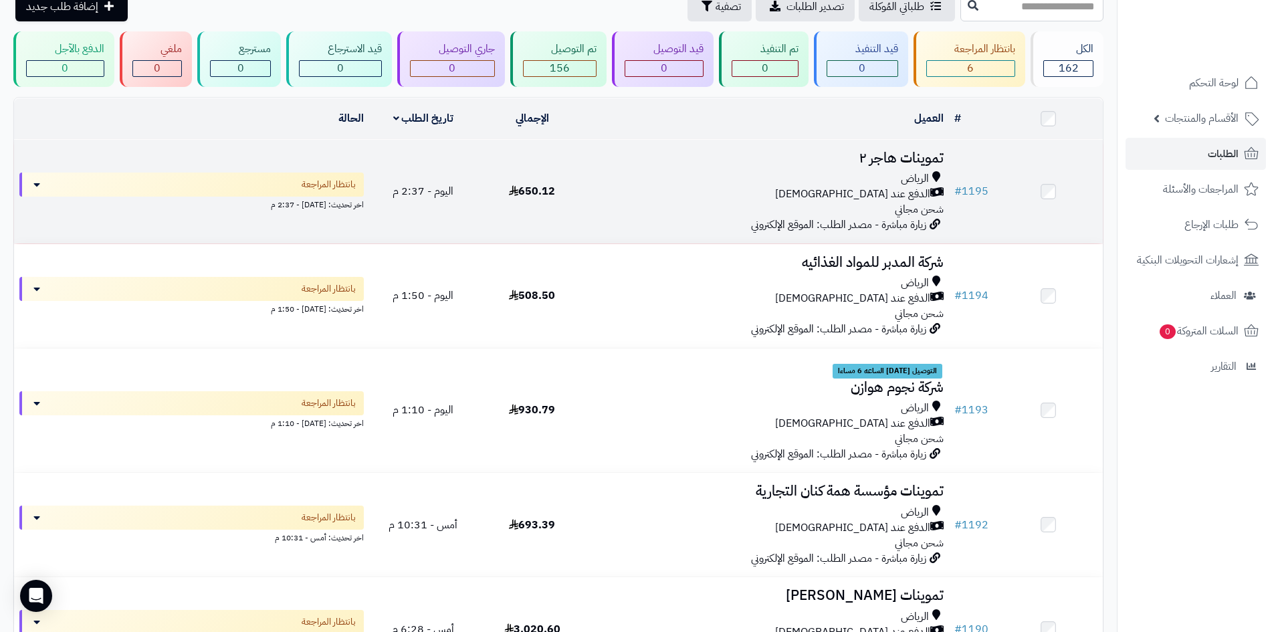
click at [665, 209] on div "[PERSON_NAME] عند الاستلام شحن مجاني" at bounding box center [768, 194] width 352 height 46
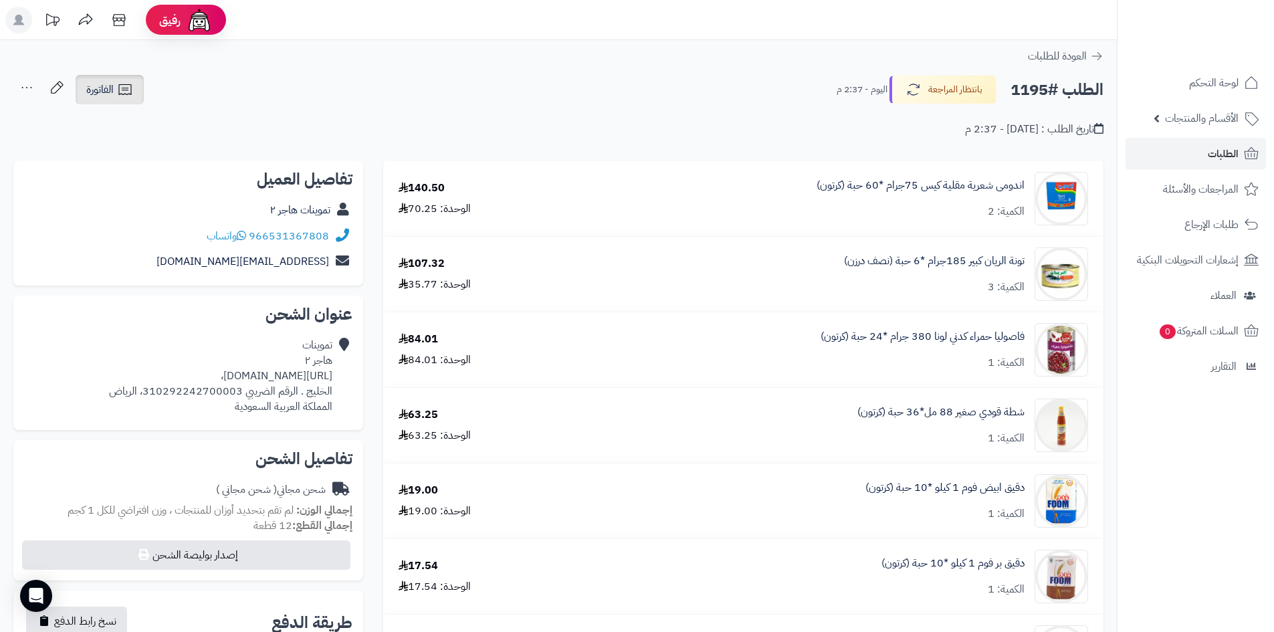
click at [132, 96] on icon at bounding box center [125, 90] width 16 height 16
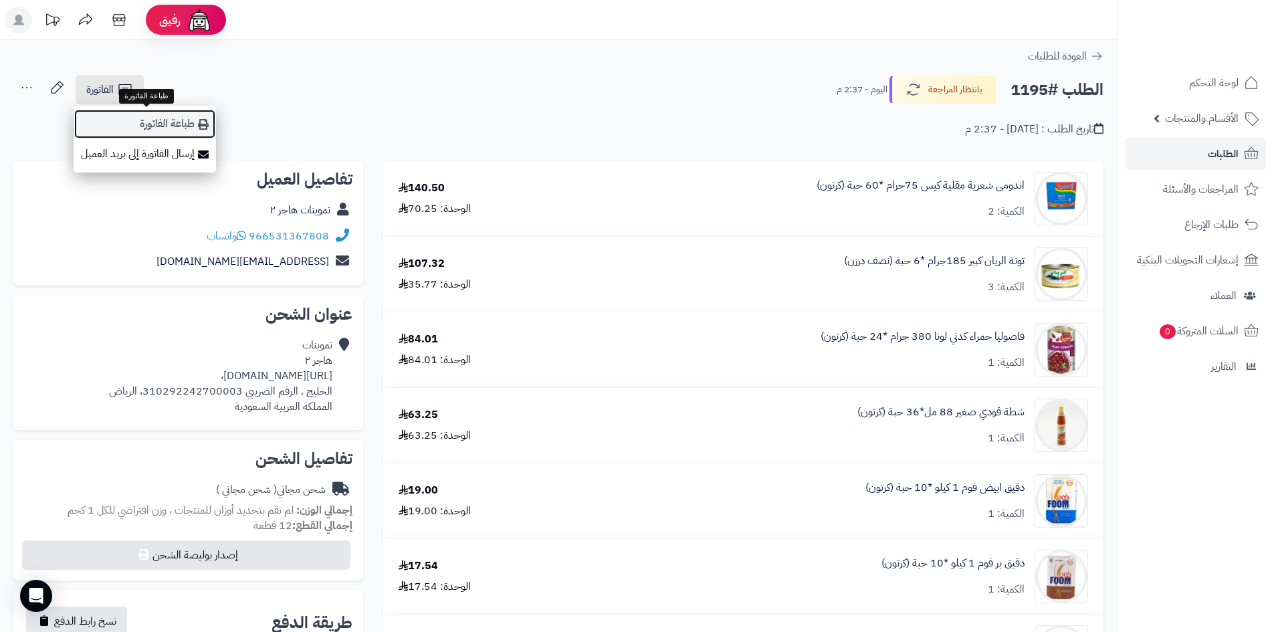
click at [173, 127] on link "طباعة الفاتورة" at bounding box center [145, 124] width 142 height 30
